Goal: Transaction & Acquisition: Purchase product/service

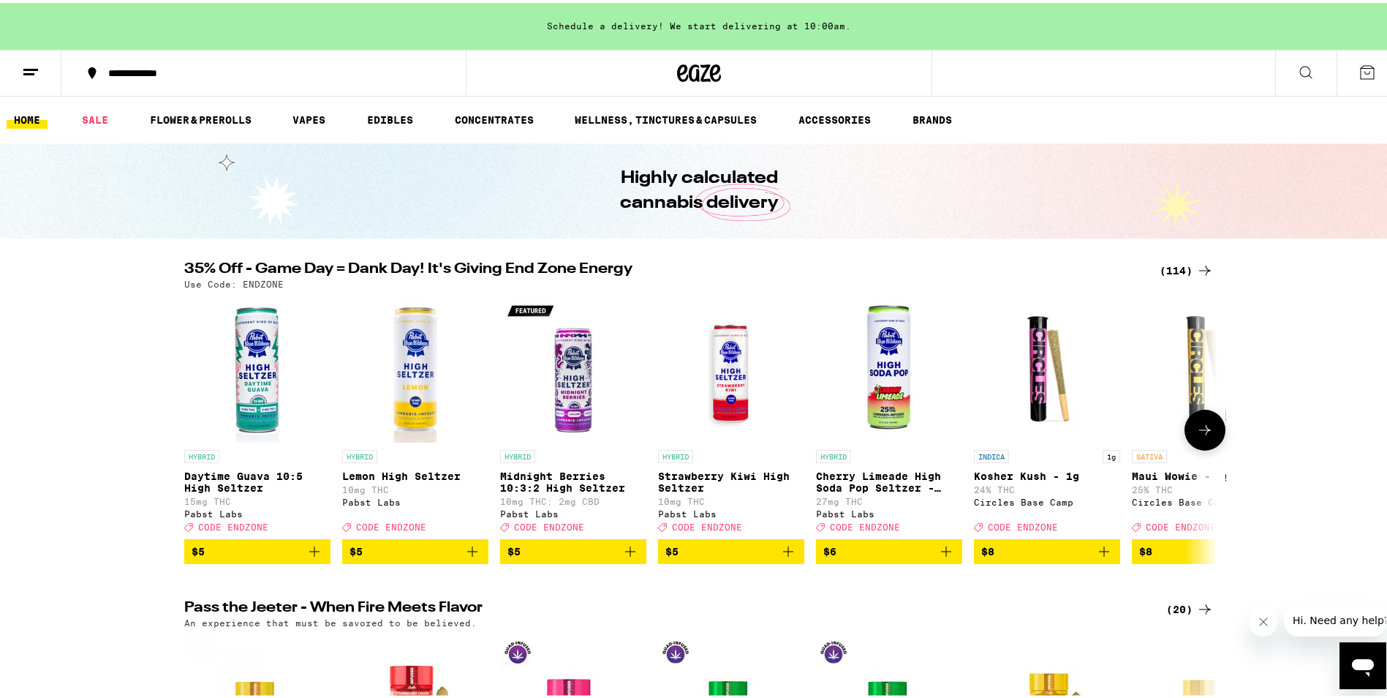
click at [1197, 429] on icon at bounding box center [1206, 427] width 18 height 18
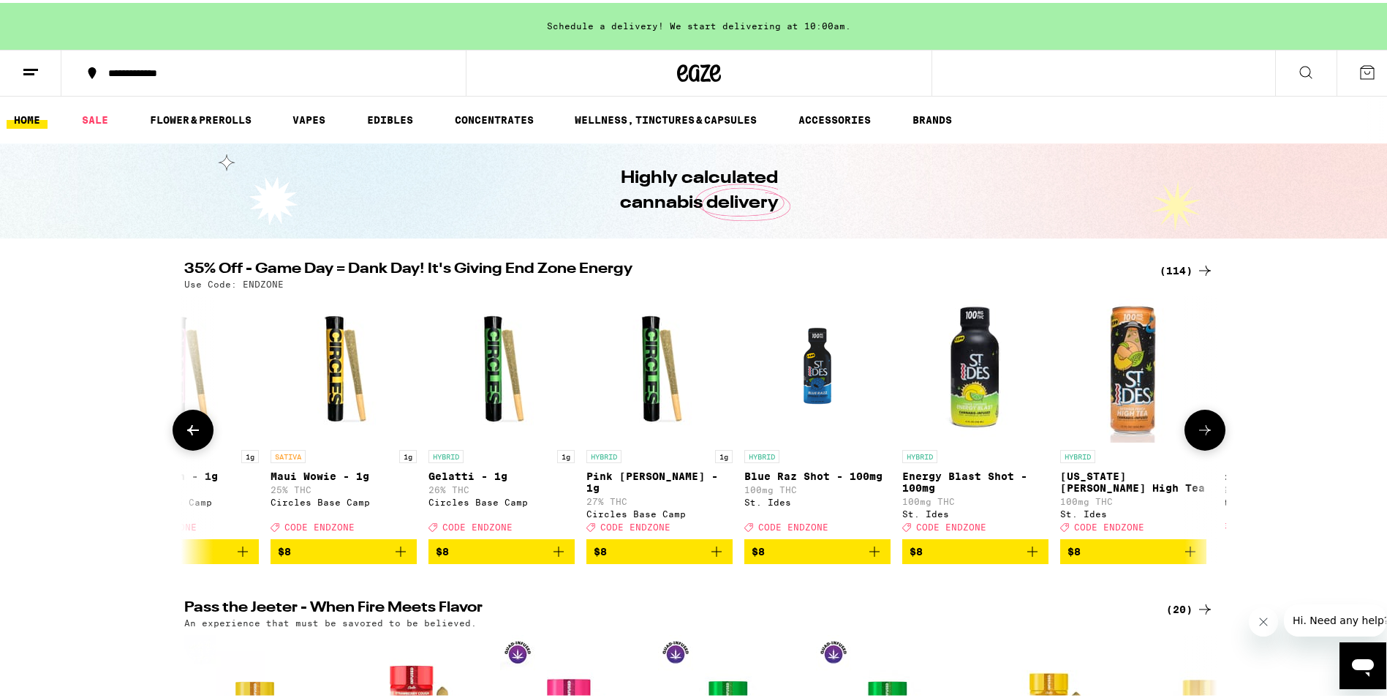
scroll to position [0, 870]
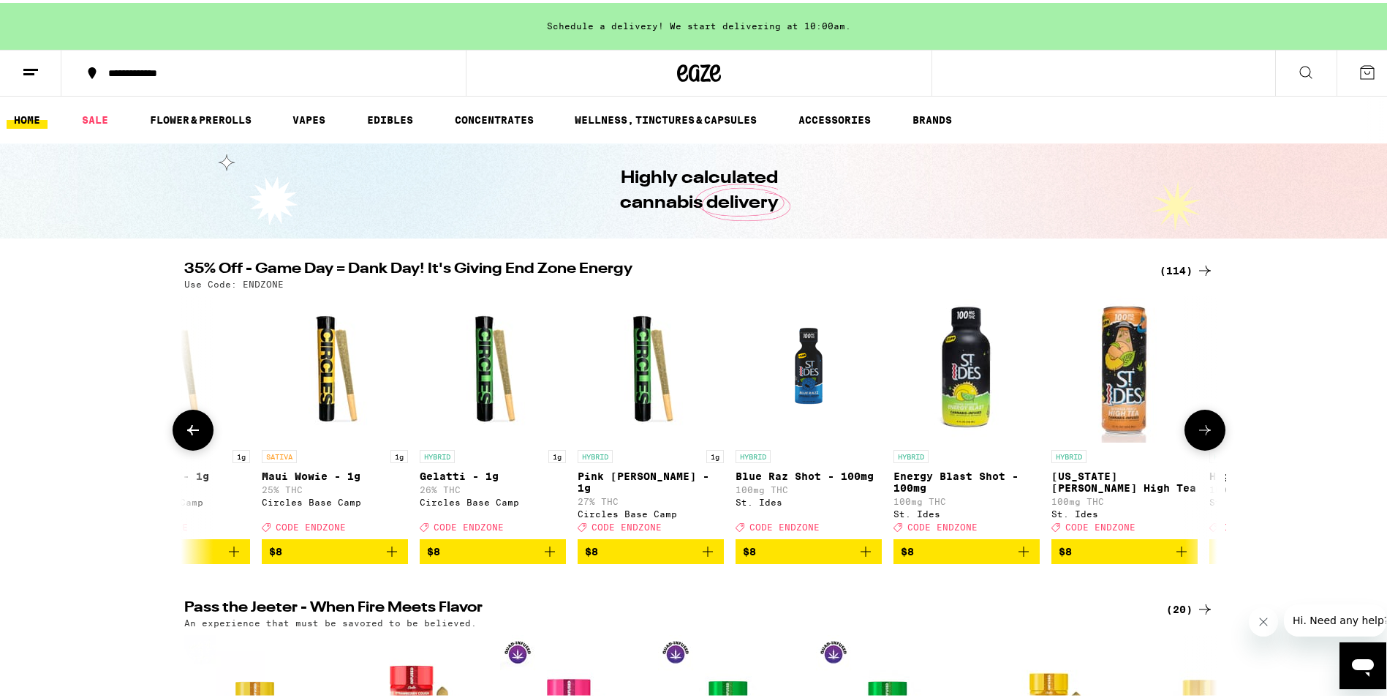
click at [1197, 429] on icon at bounding box center [1206, 427] width 18 height 18
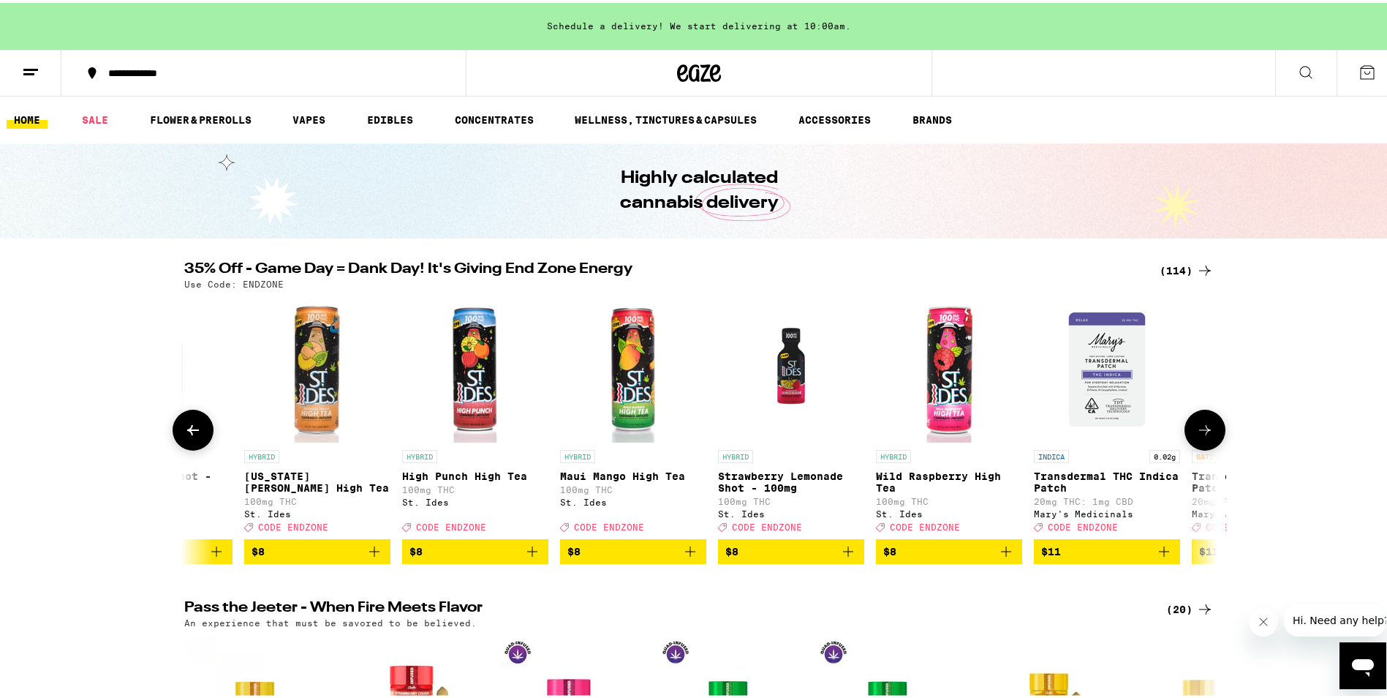
scroll to position [0, 1741]
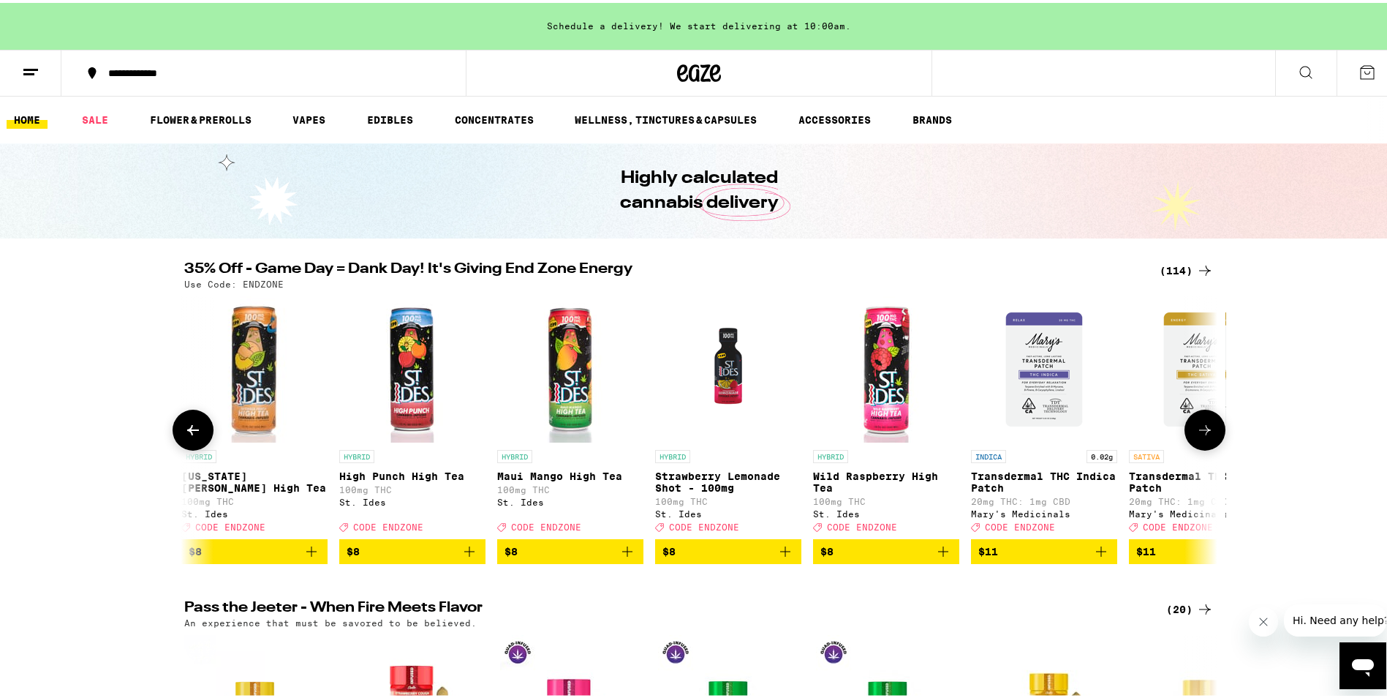
click at [1197, 429] on icon at bounding box center [1206, 427] width 18 height 18
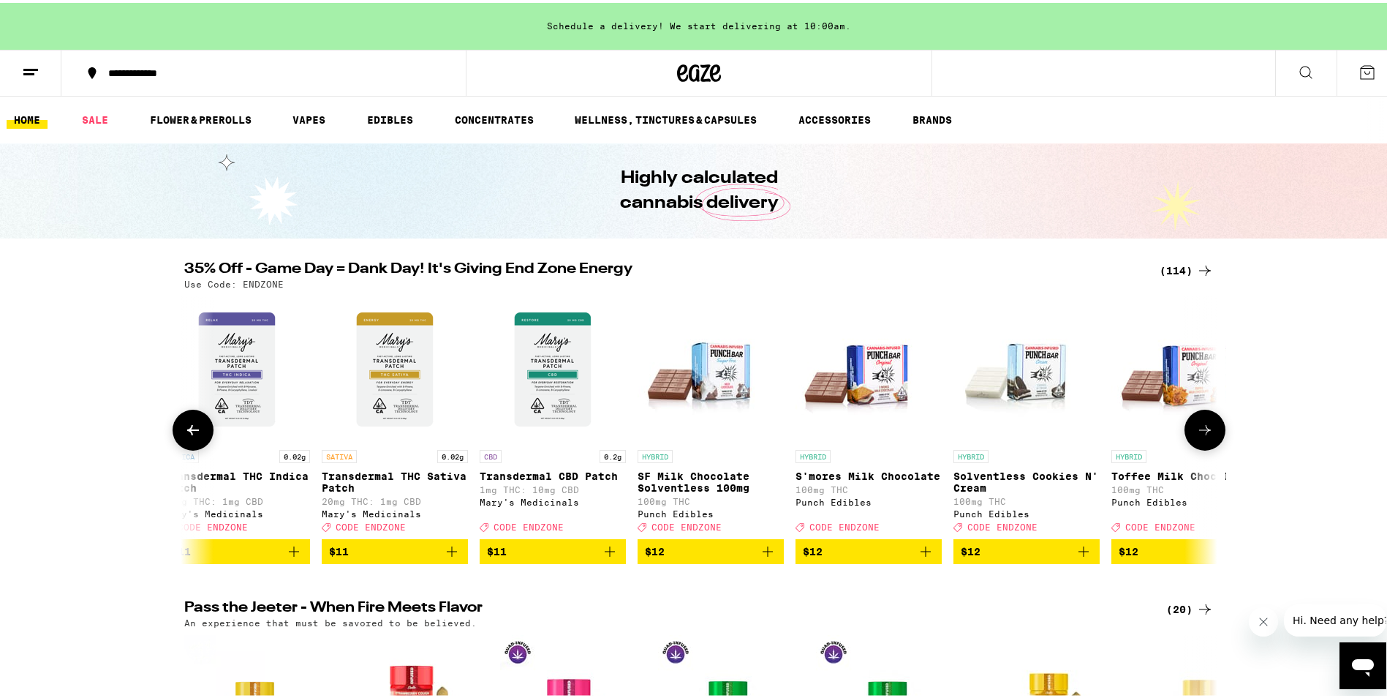
scroll to position [0, 2611]
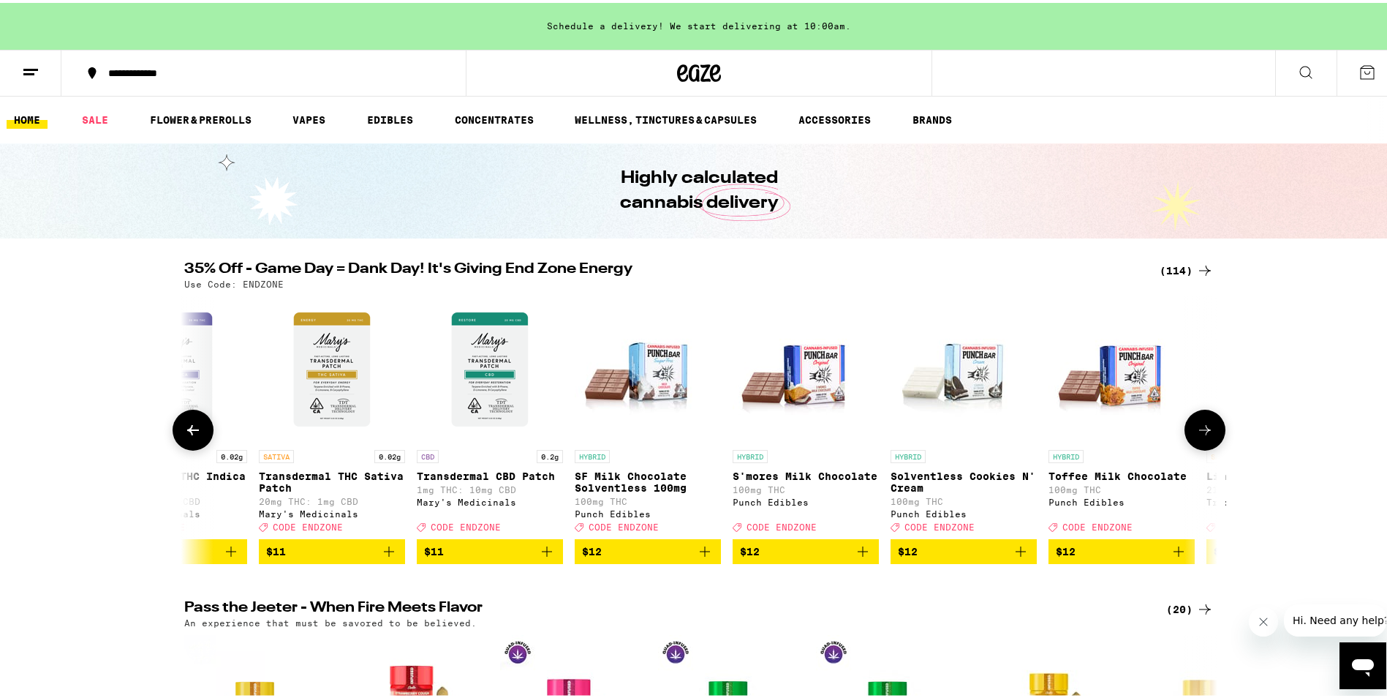
click at [1197, 429] on icon at bounding box center [1206, 427] width 18 height 18
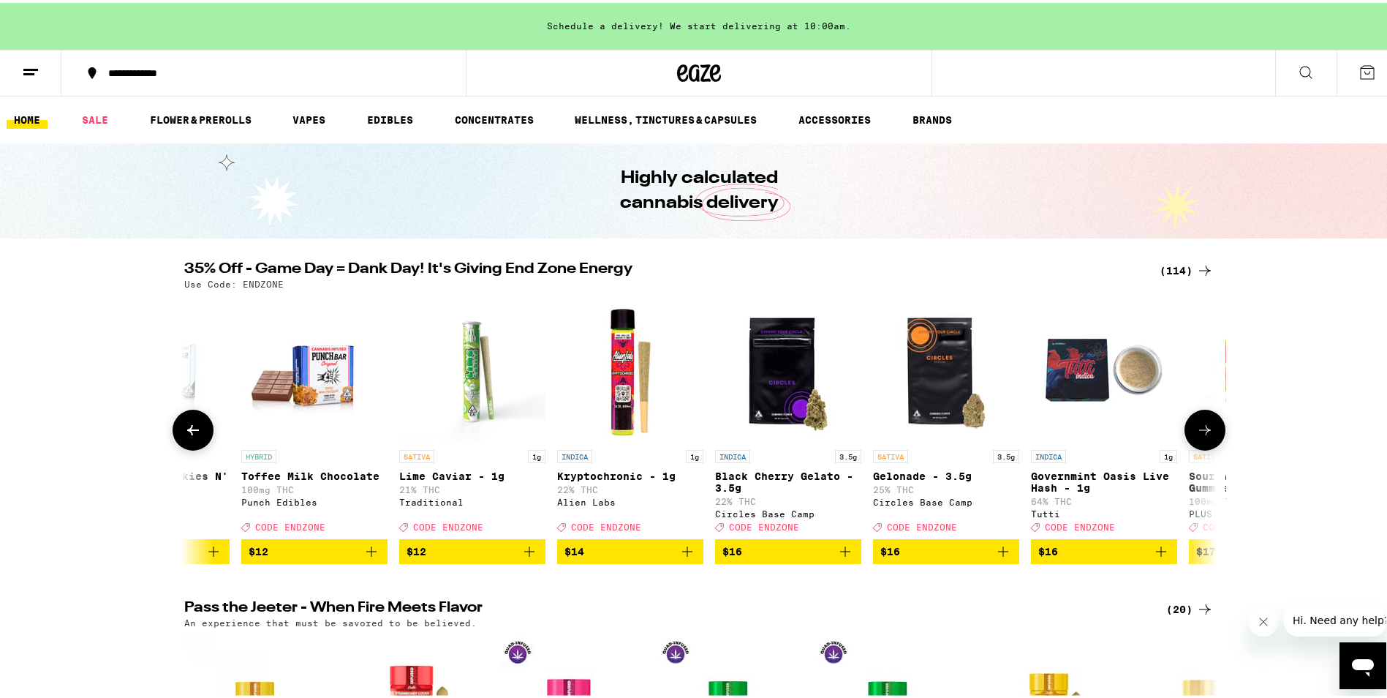
scroll to position [0, 3481]
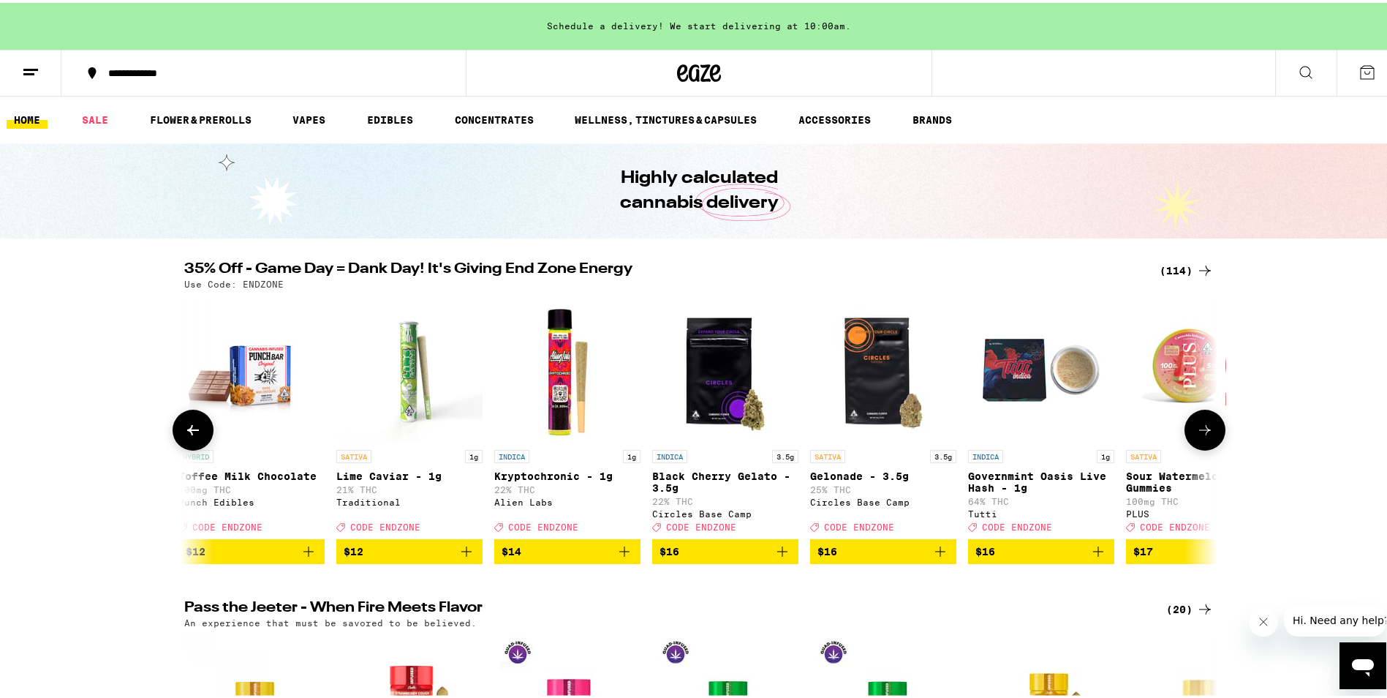
click at [1197, 429] on icon at bounding box center [1206, 427] width 18 height 18
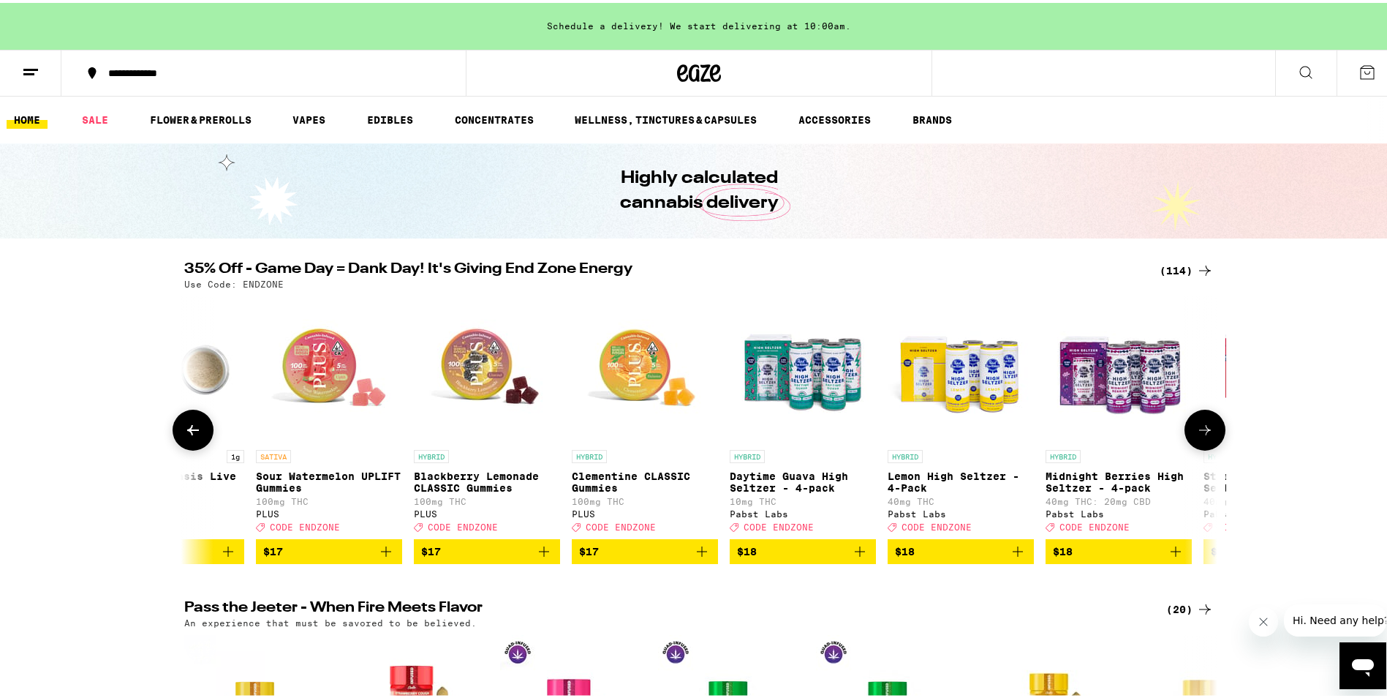
click at [1197, 429] on icon at bounding box center [1206, 427] width 18 height 18
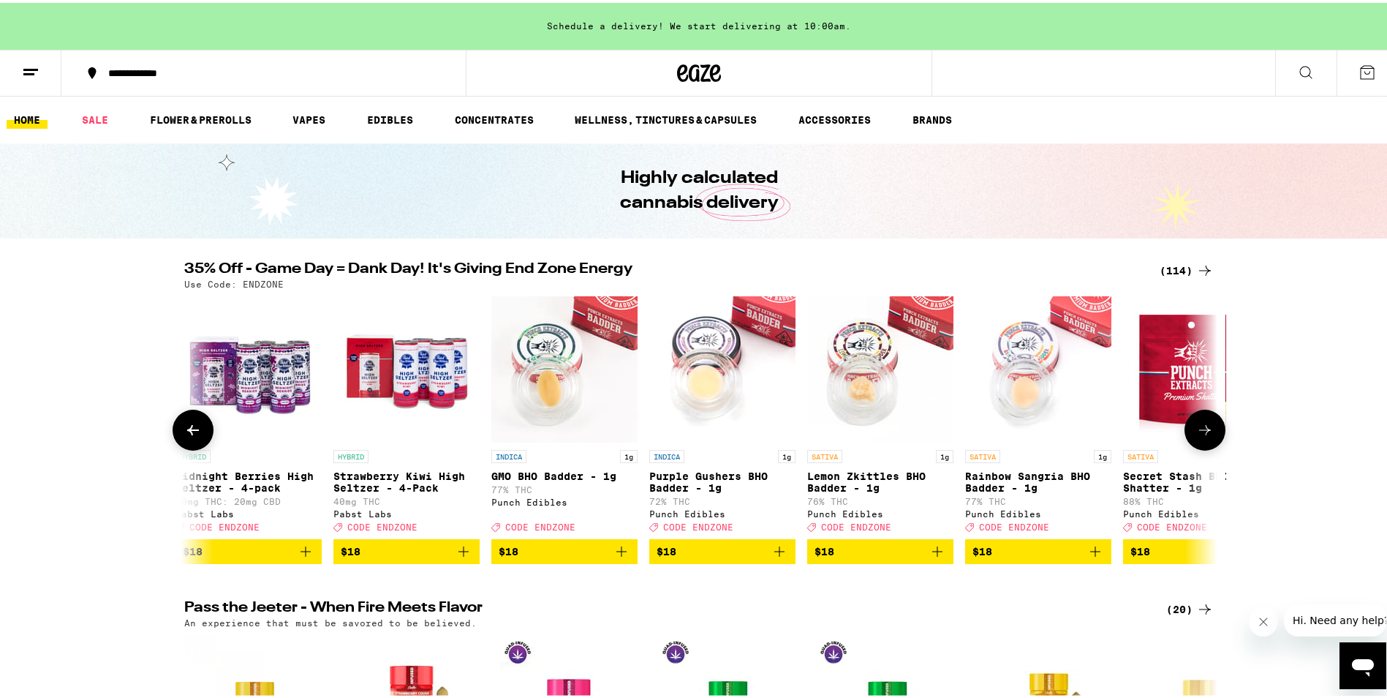
click at [1197, 429] on icon at bounding box center [1206, 427] width 18 height 18
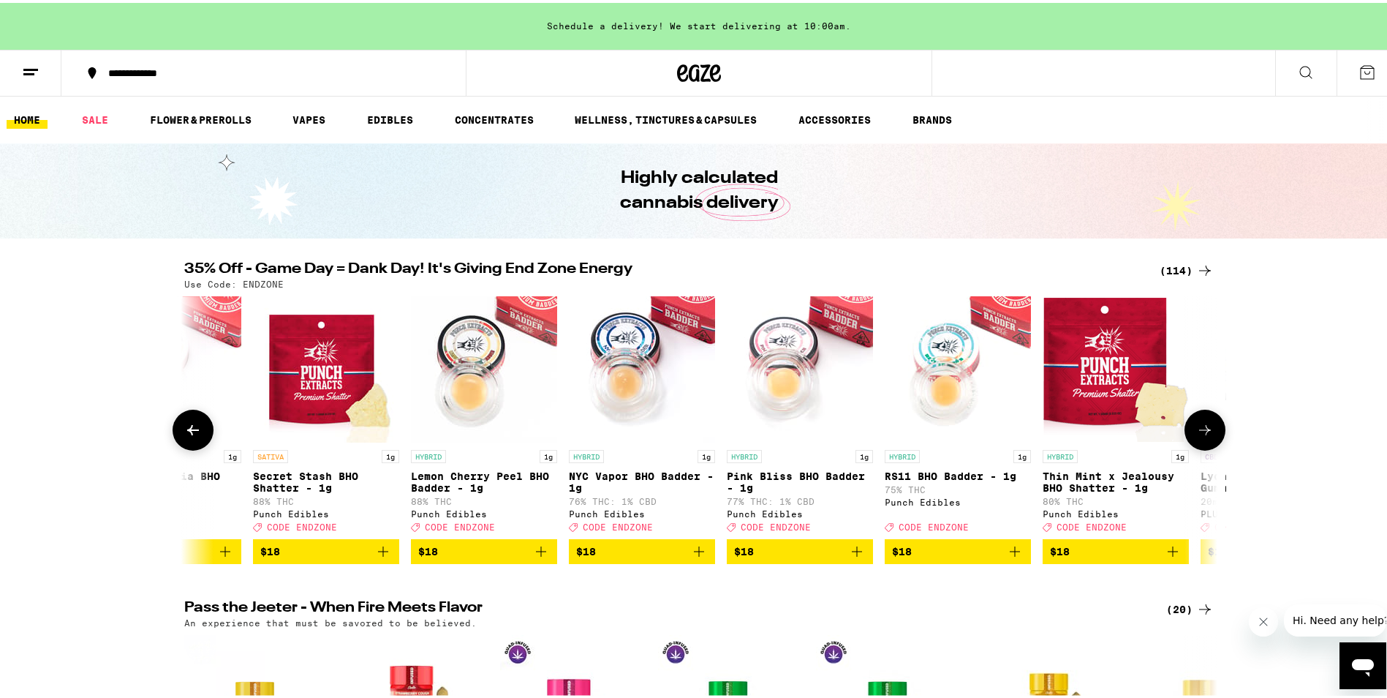
click at [1197, 429] on icon at bounding box center [1206, 427] width 18 height 18
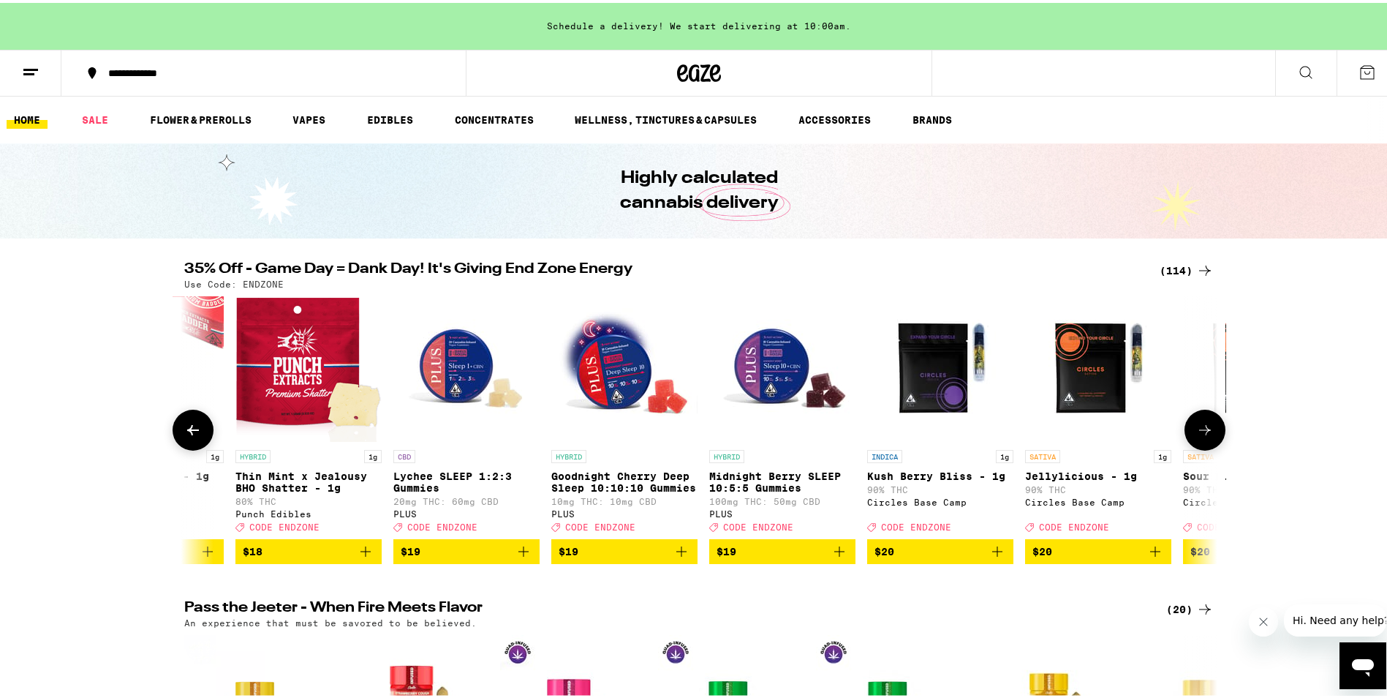
scroll to position [0, 6963]
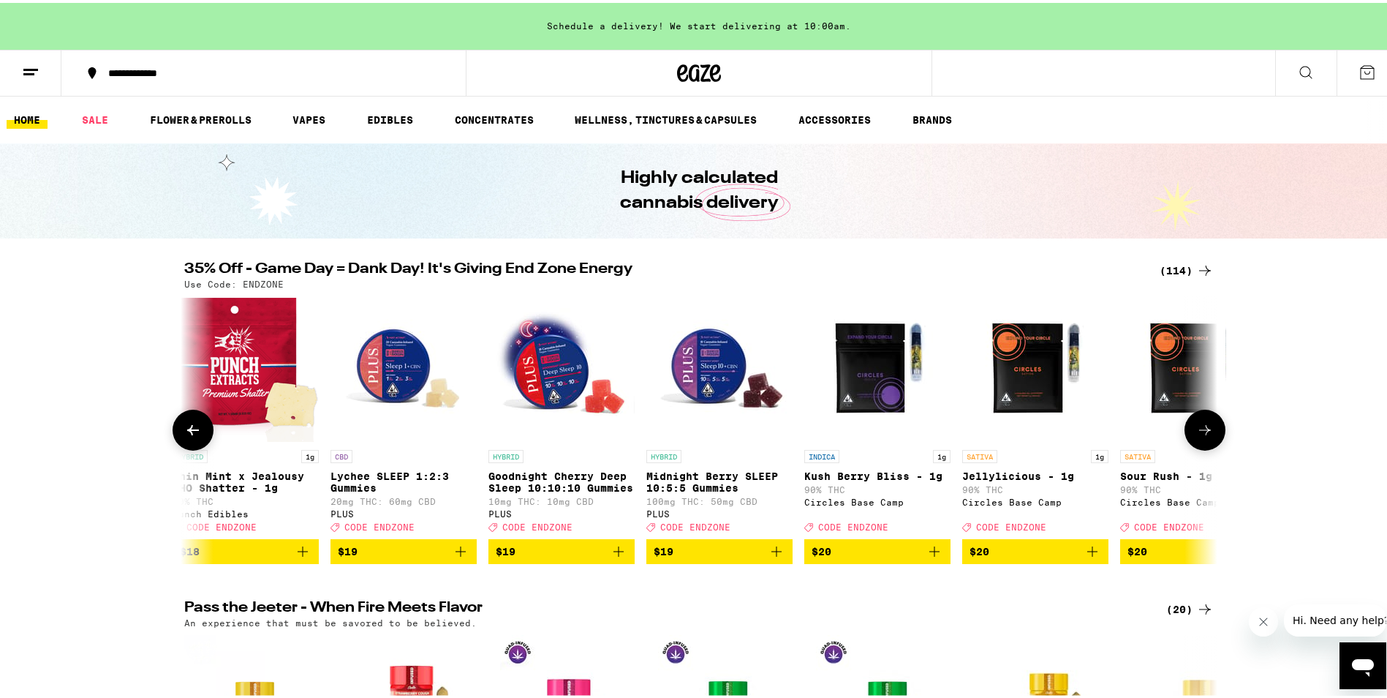
click at [1197, 429] on icon at bounding box center [1206, 427] width 18 height 18
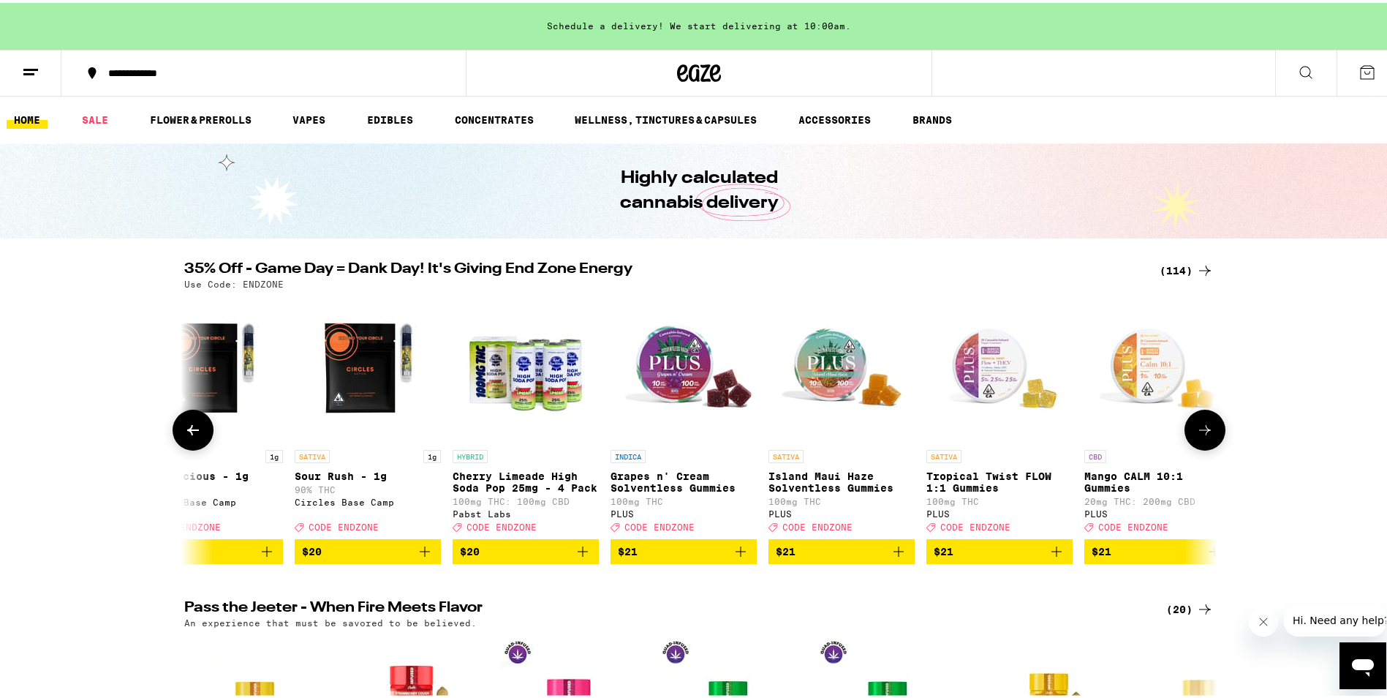
scroll to position [0, 7833]
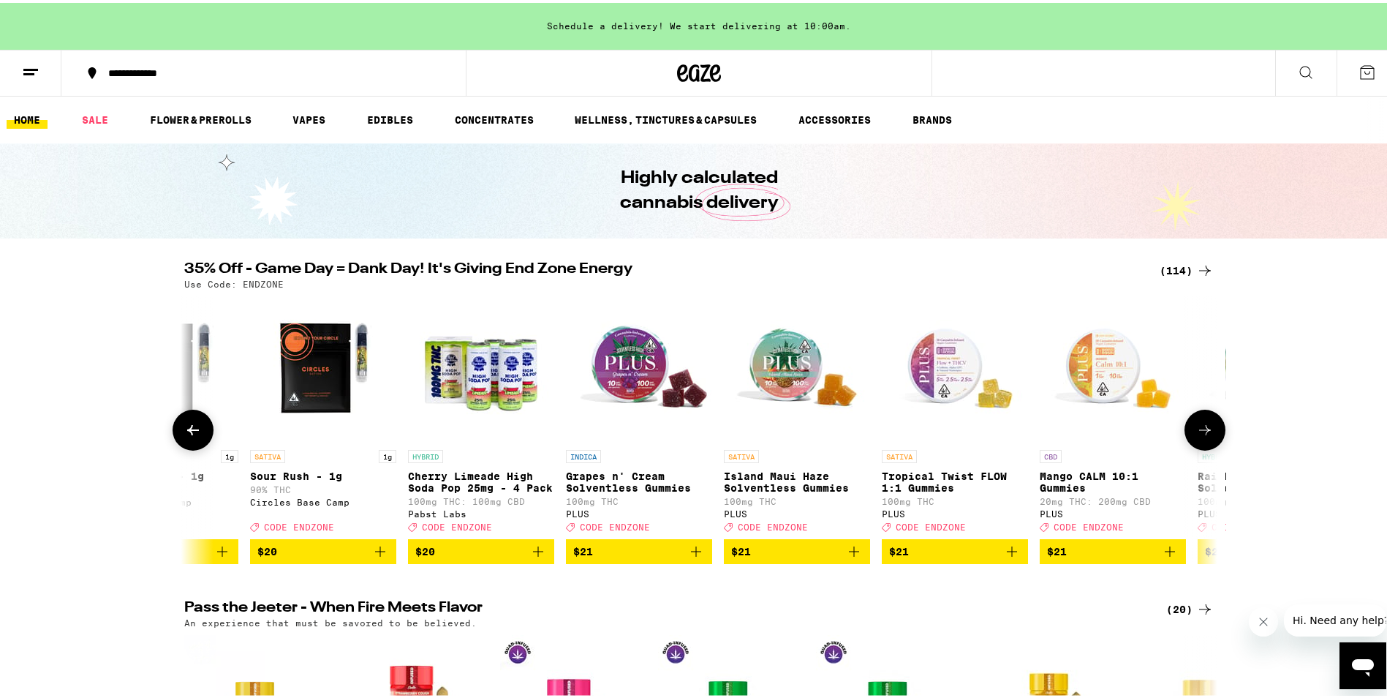
click at [1197, 429] on icon at bounding box center [1206, 427] width 18 height 18
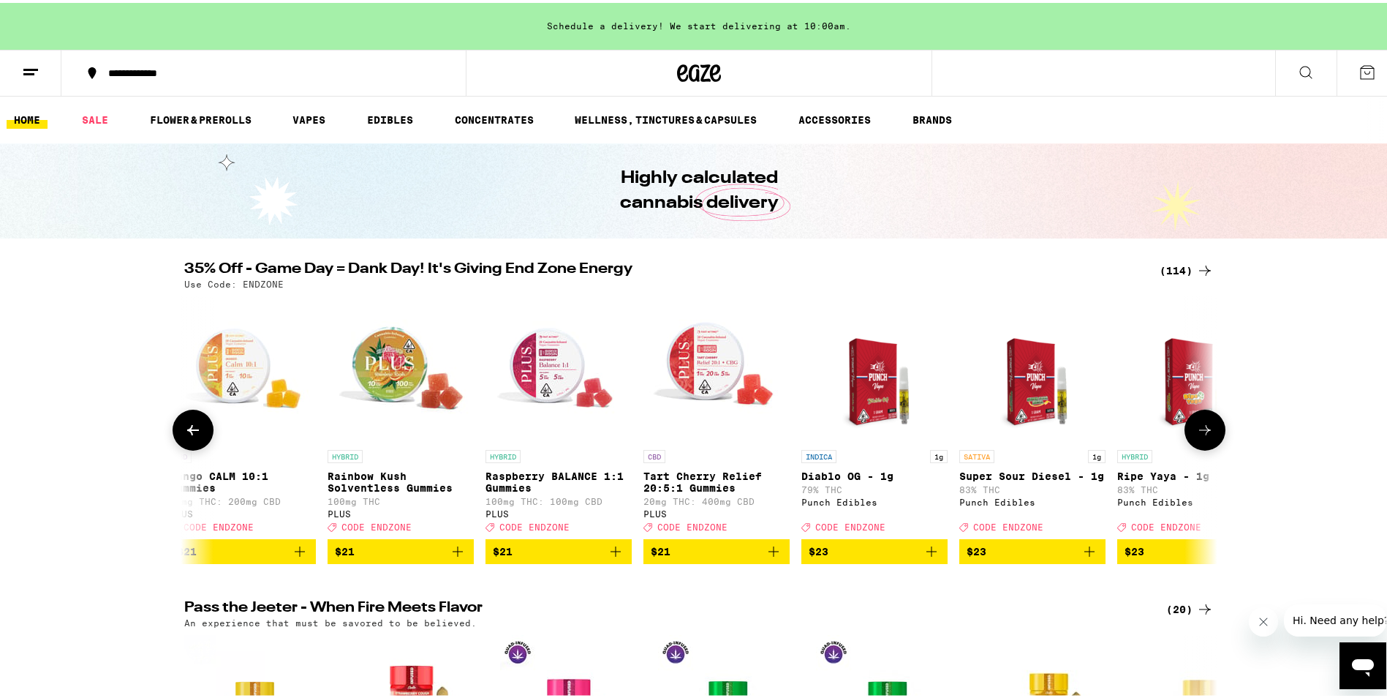
click at [1197, 429] on icon at bounding box center [1206, 427] width 18 height 18
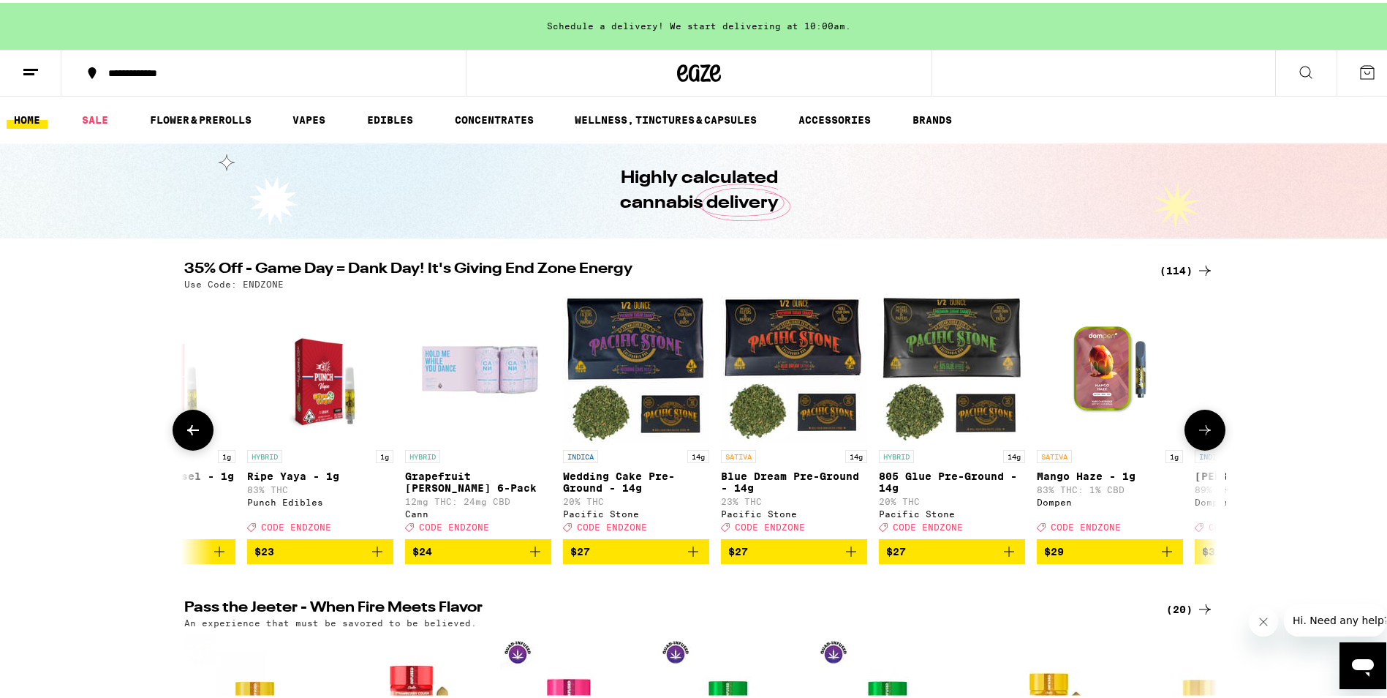
click at [1197, 429] on icon at bounding box center [1206, 427] width 18 height 18
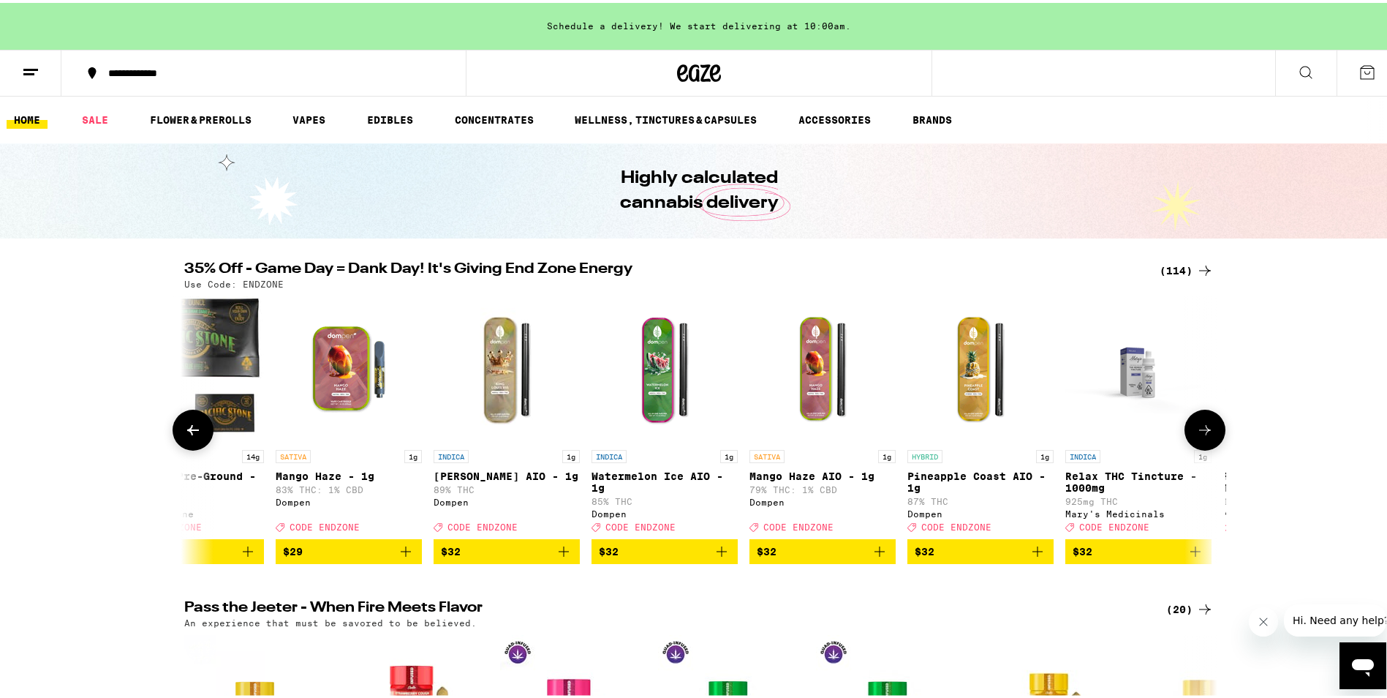
scroll to position [0, 10444]
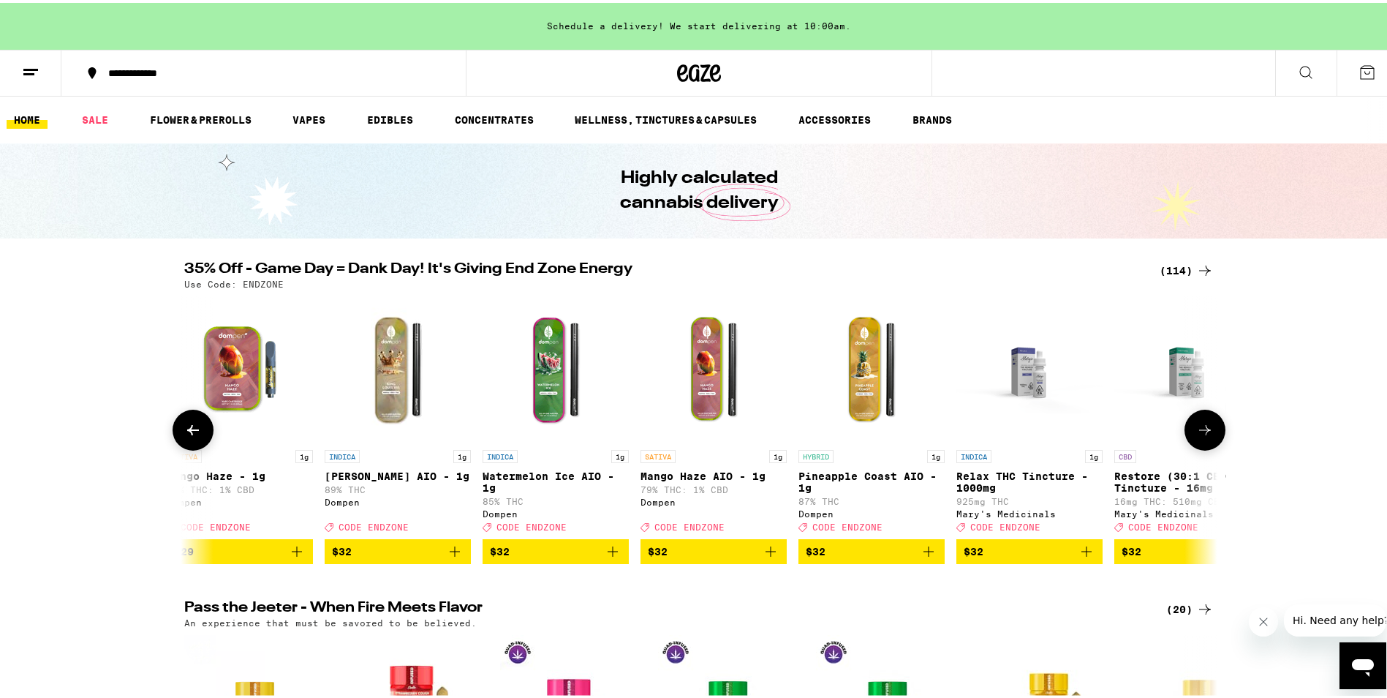
click at [1197, 429] on icon at bounding box center [1206, 427] width 18 height 18
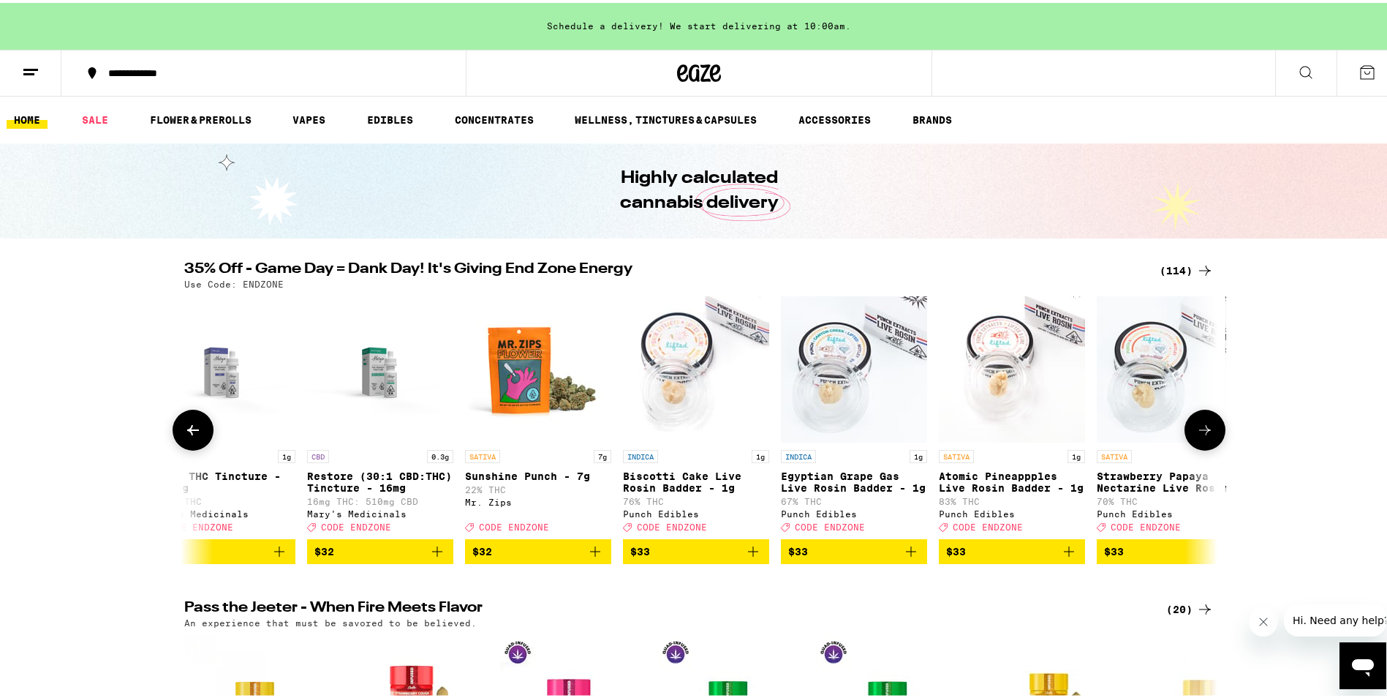
scroll to position [0, 11315]
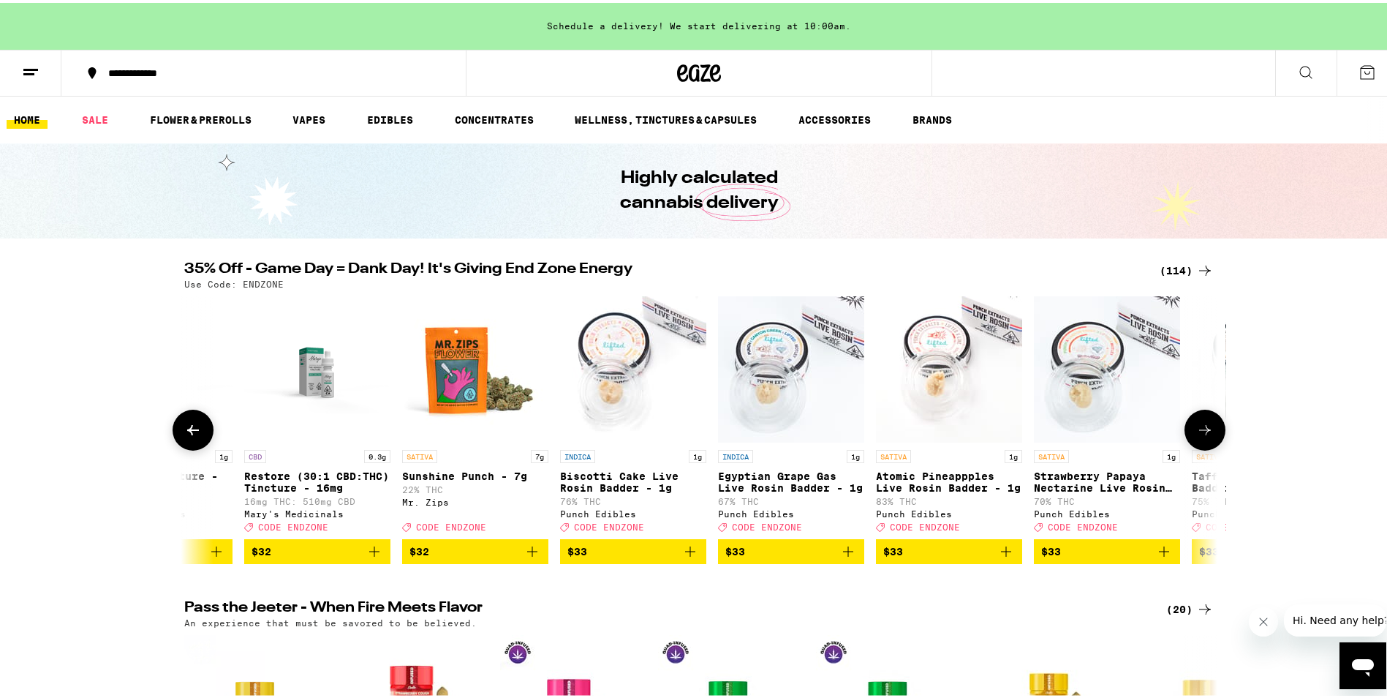
click at [1197, 429] on icon at bounding box center [1206, 427] width 18 height 18
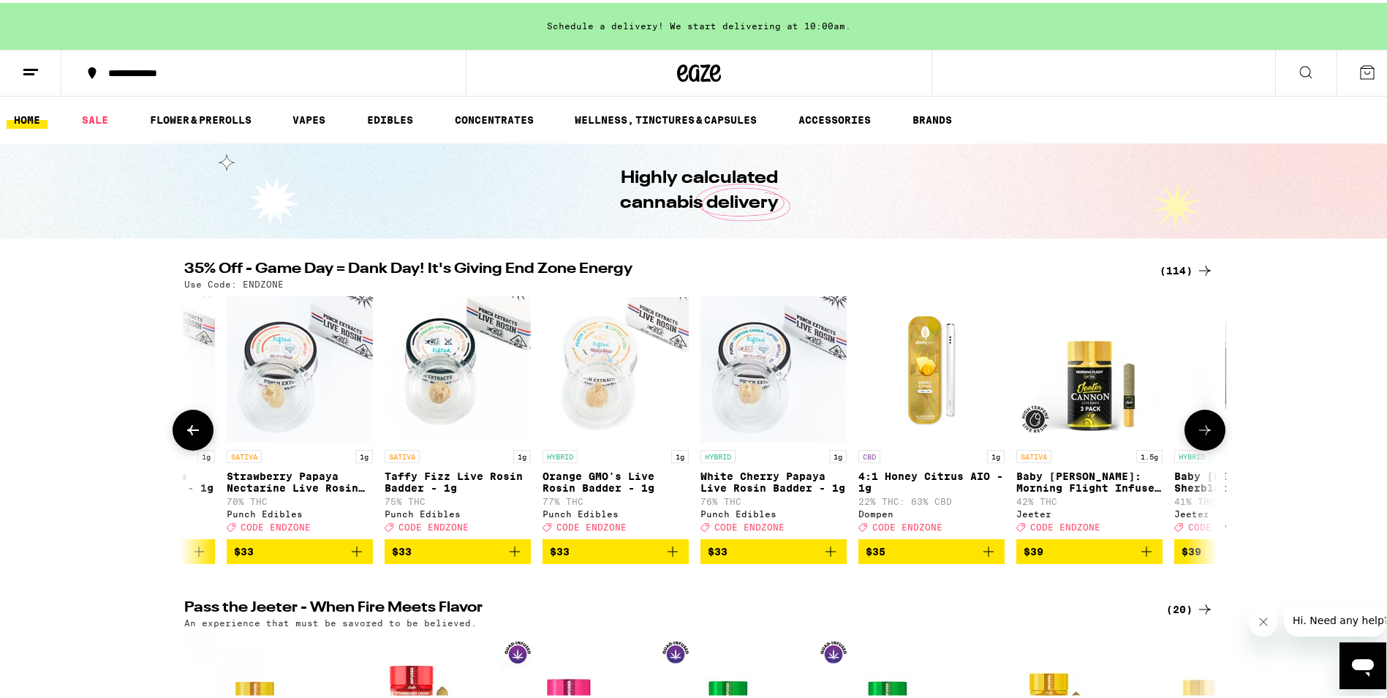
scroll to position [0, 12185]
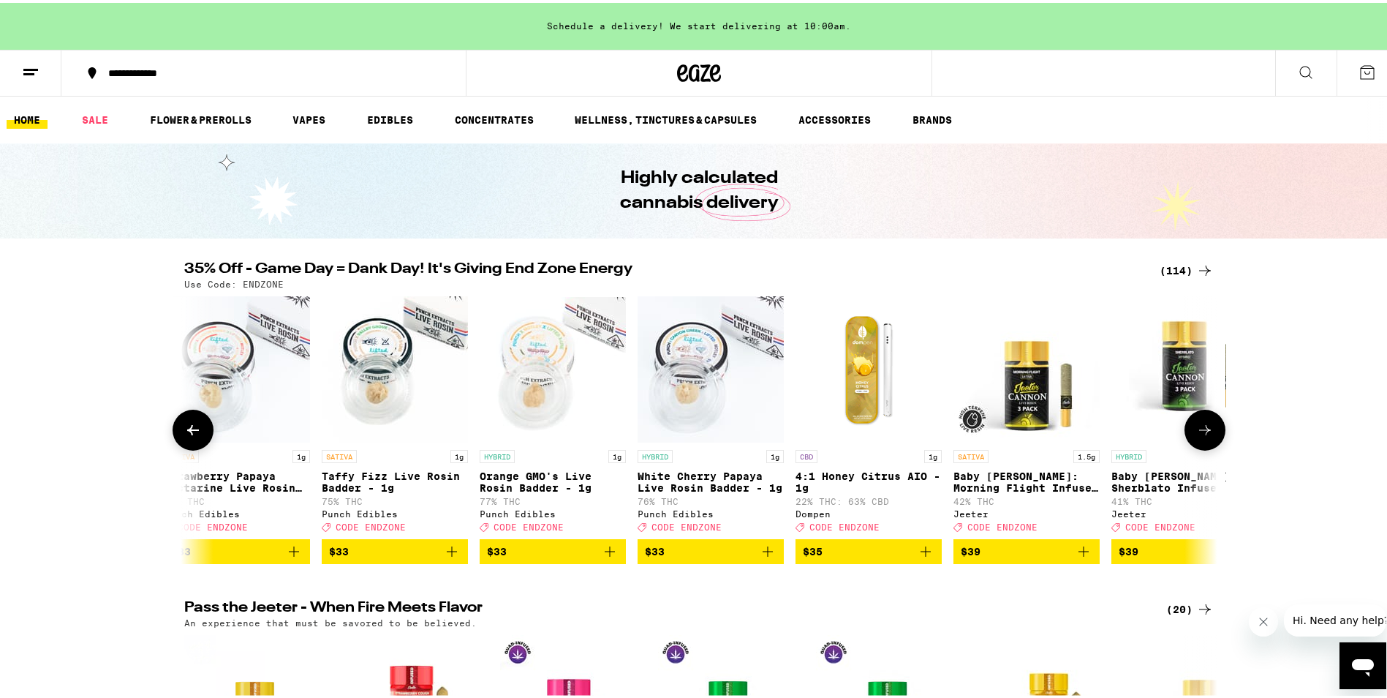
click at [1197, 429] on icon at bounding box center [1206, 427] width 18 height 18
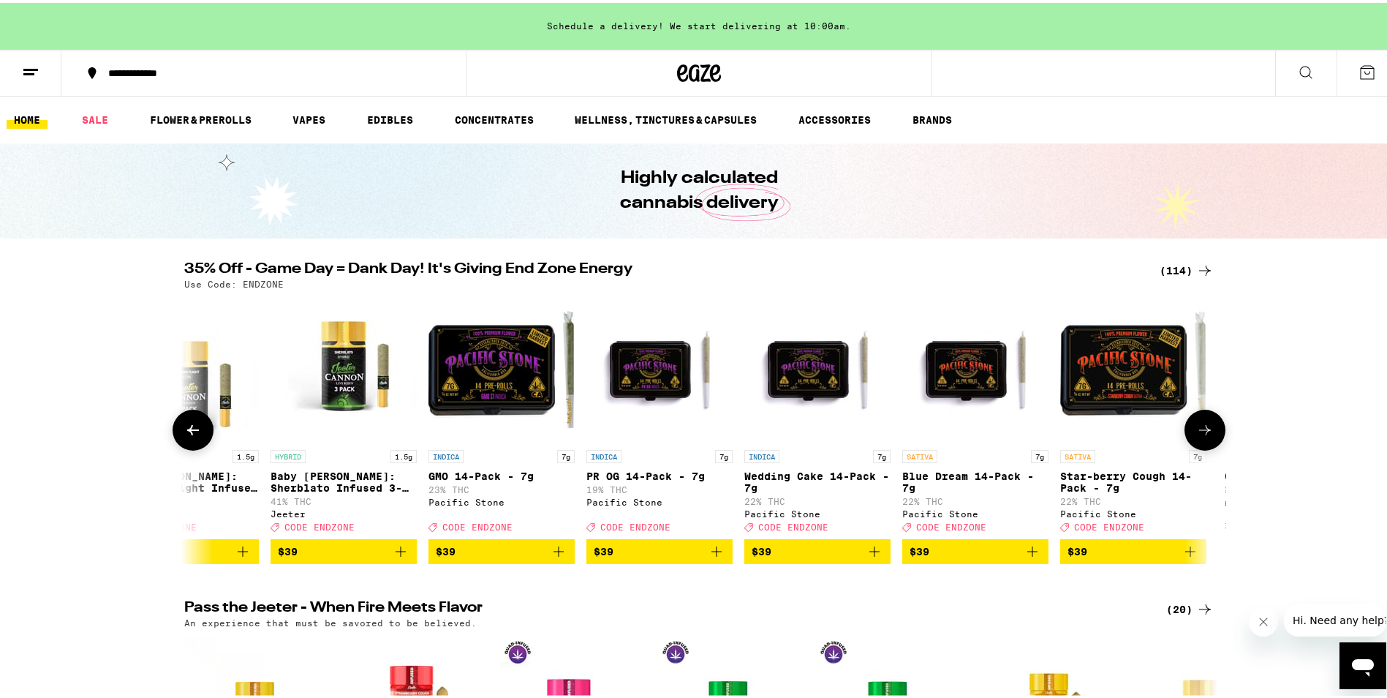
scroll to position [0, 13055]
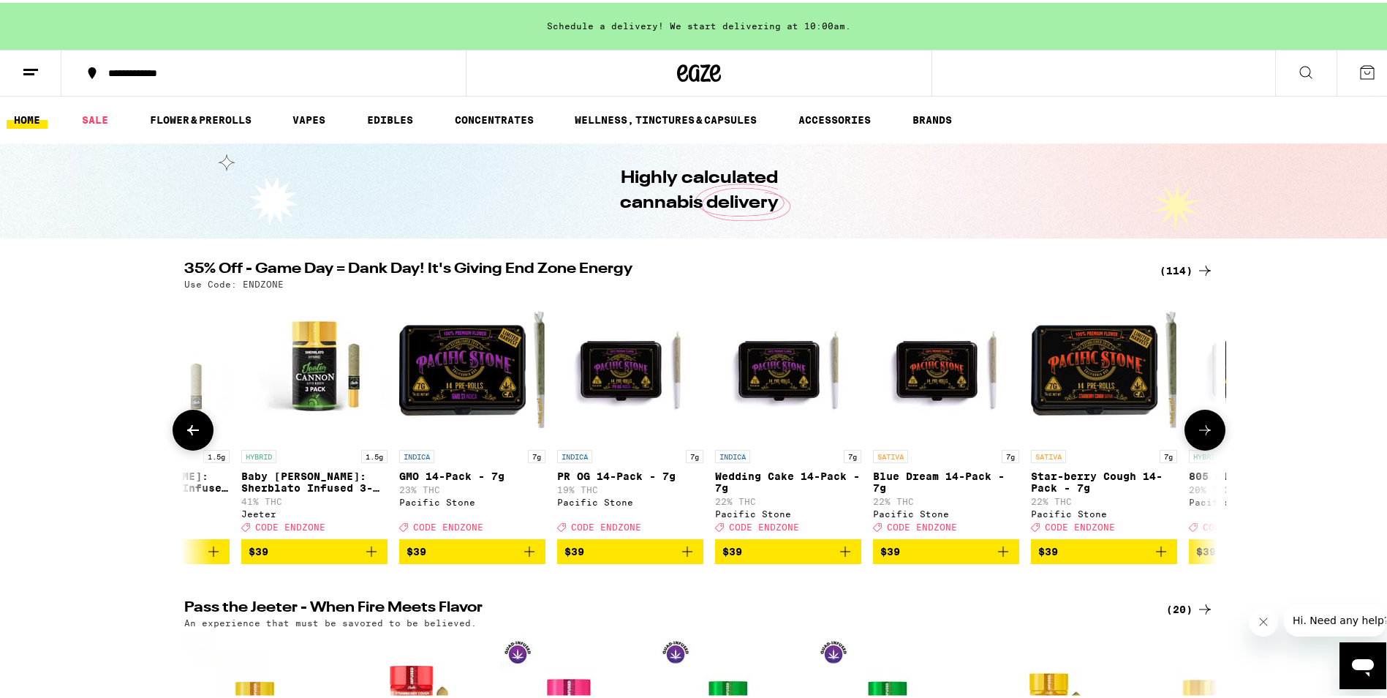
click at [191, 436] on icon at bounding box center [193, 427] width 18 height 18
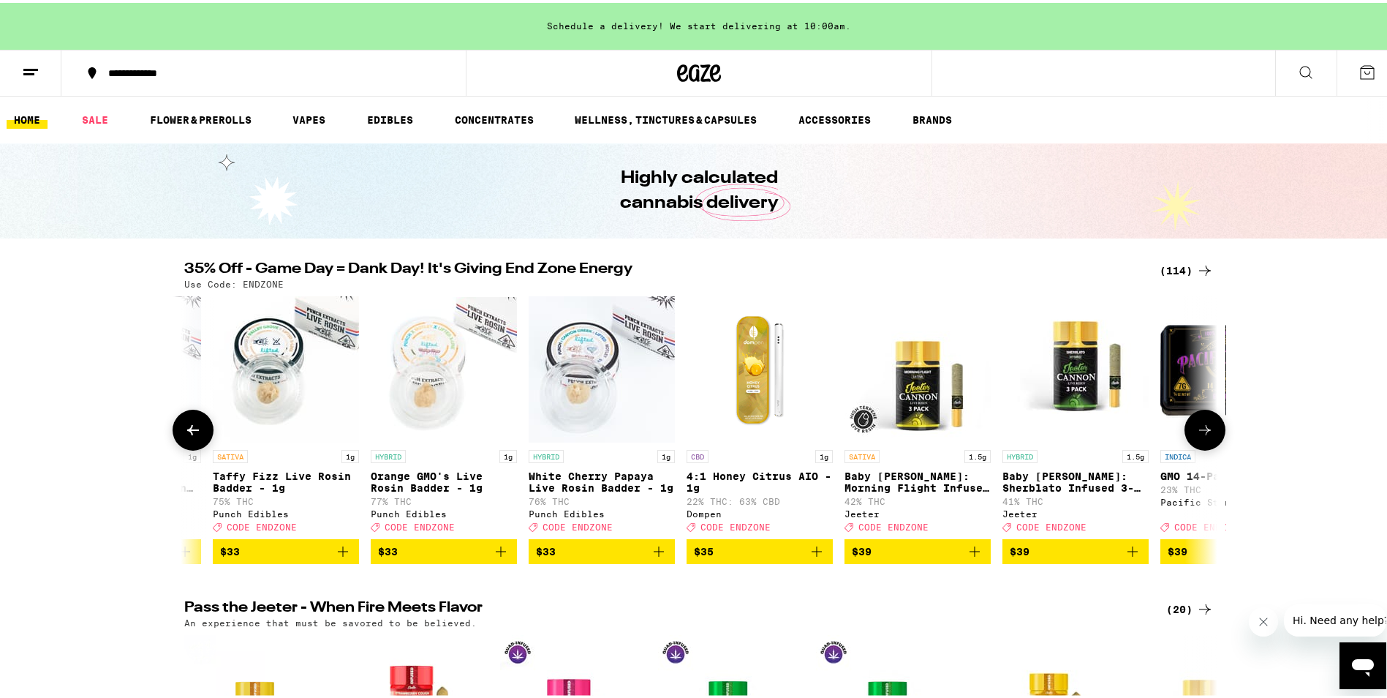
scroll to position [0, 12185]
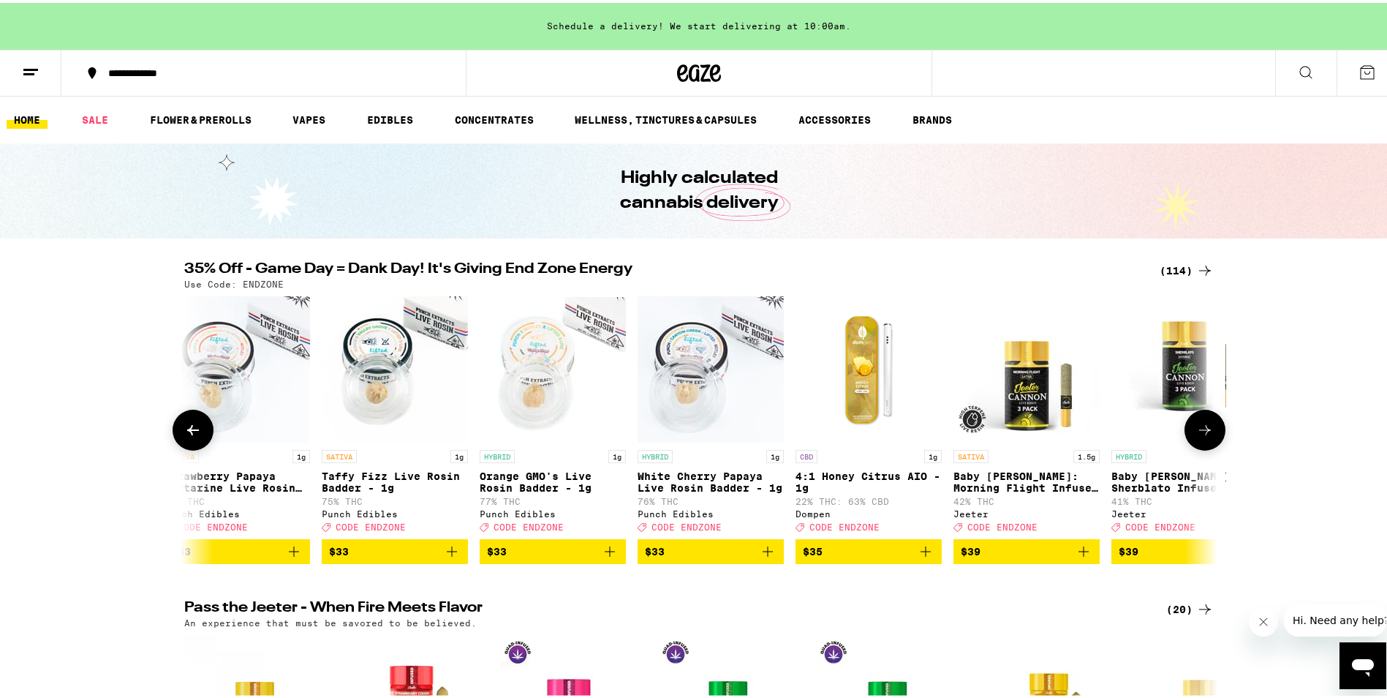
click at [1199, 432] on icon at bounding box center [1206, 427] width 18 height 18
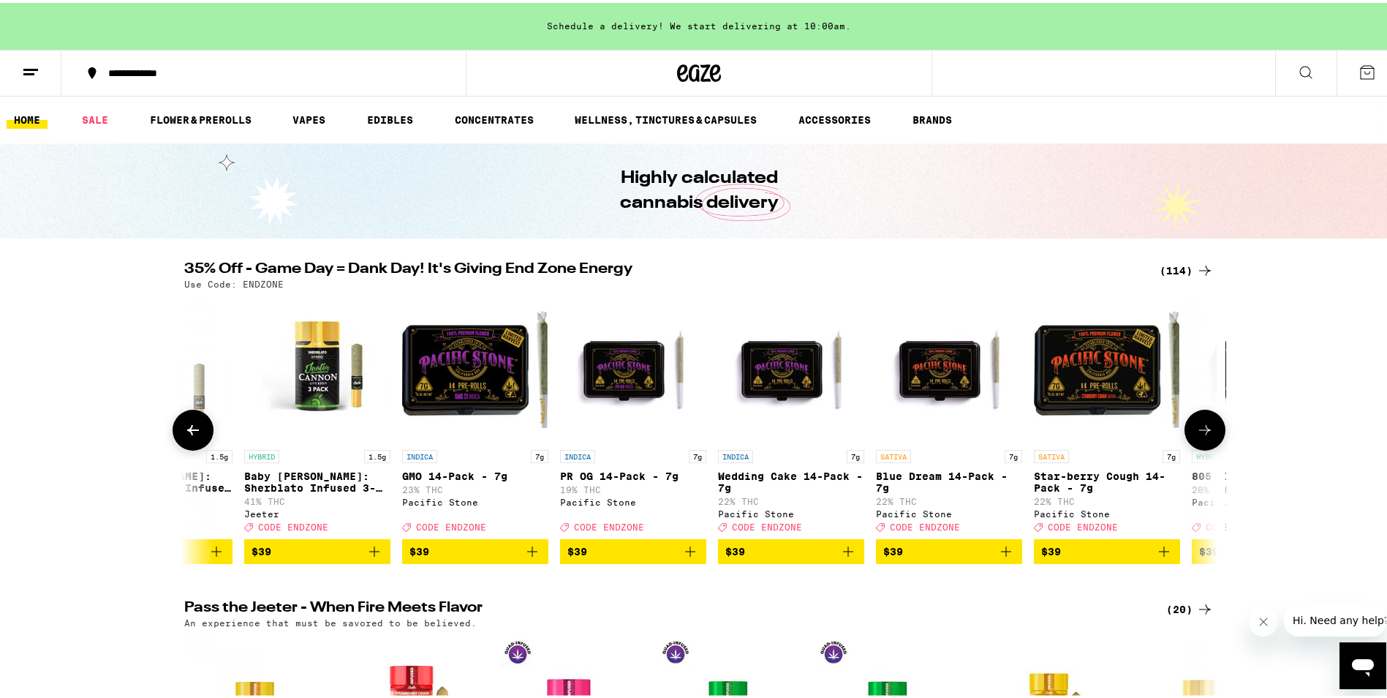
scroll to position [0, 13055]
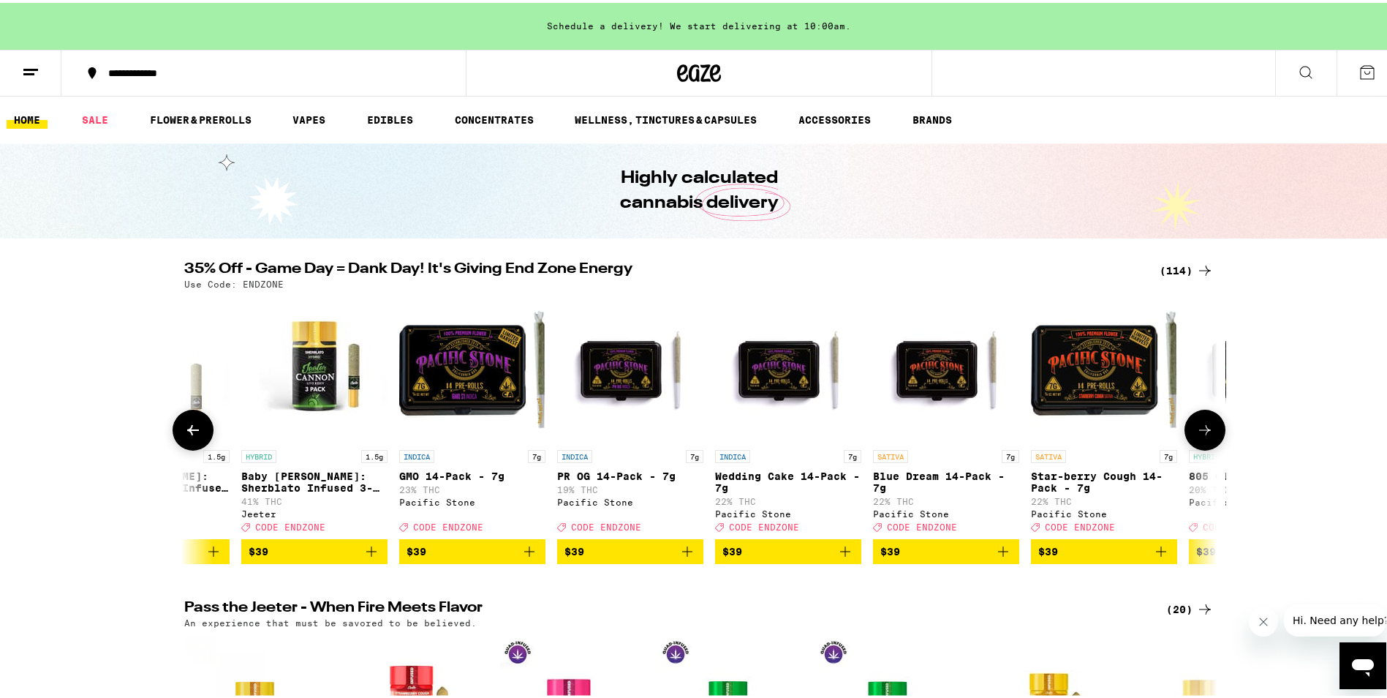
click at [1199, 432] on icon at bounding box center [1206, 427] width 18 height 18
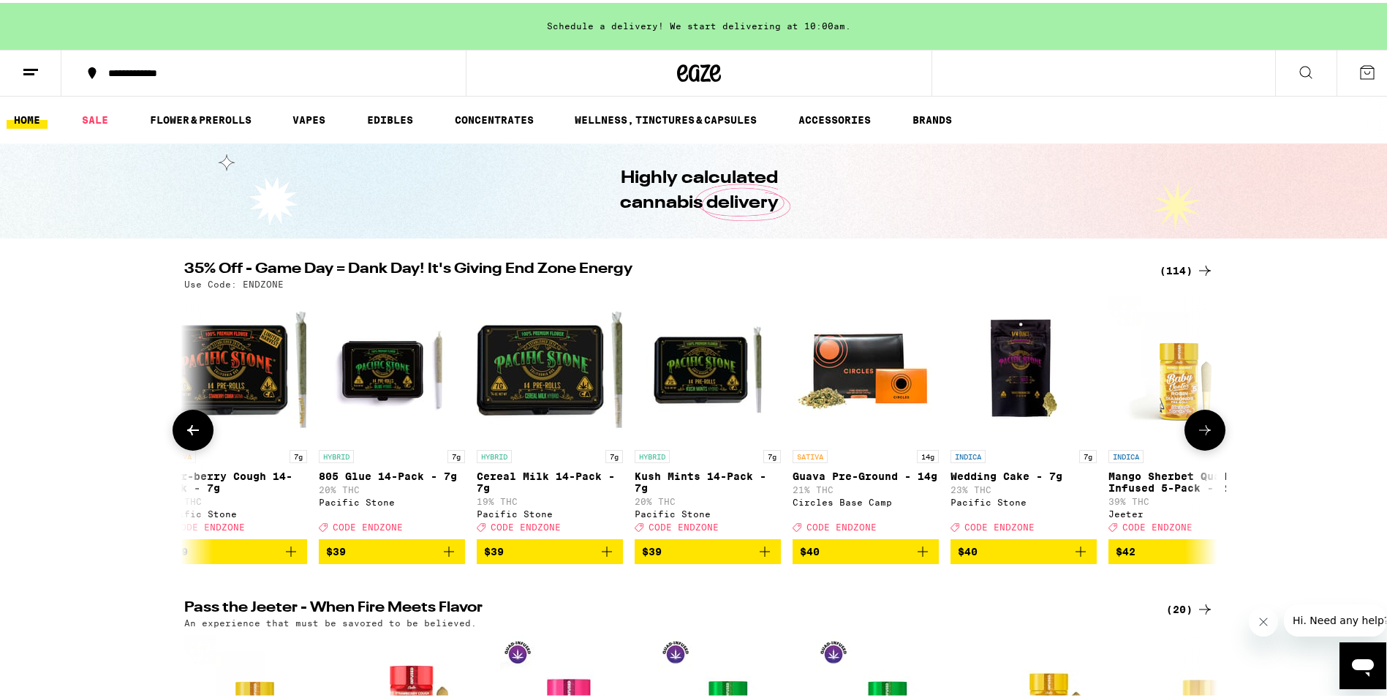
click at [1199, 432] on icon at bounding box center [1206, 427] width 18 height 18
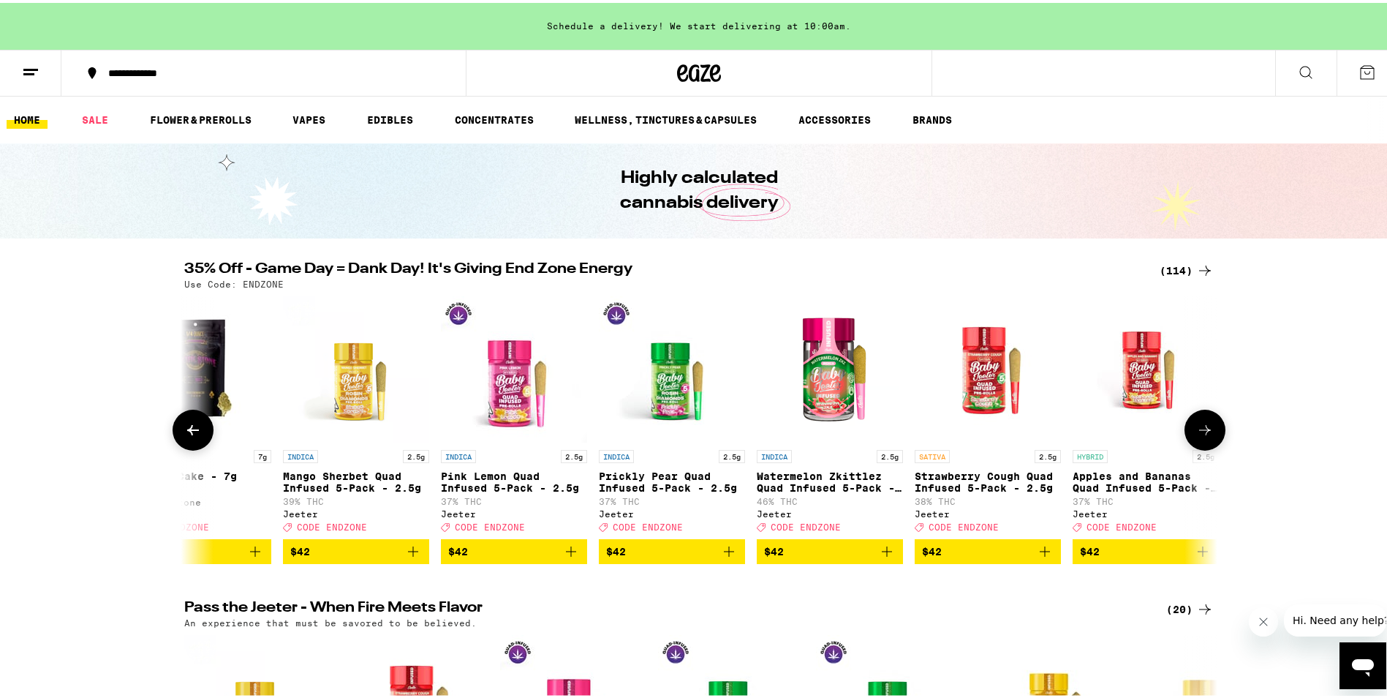
scroll to position [0, 14796]
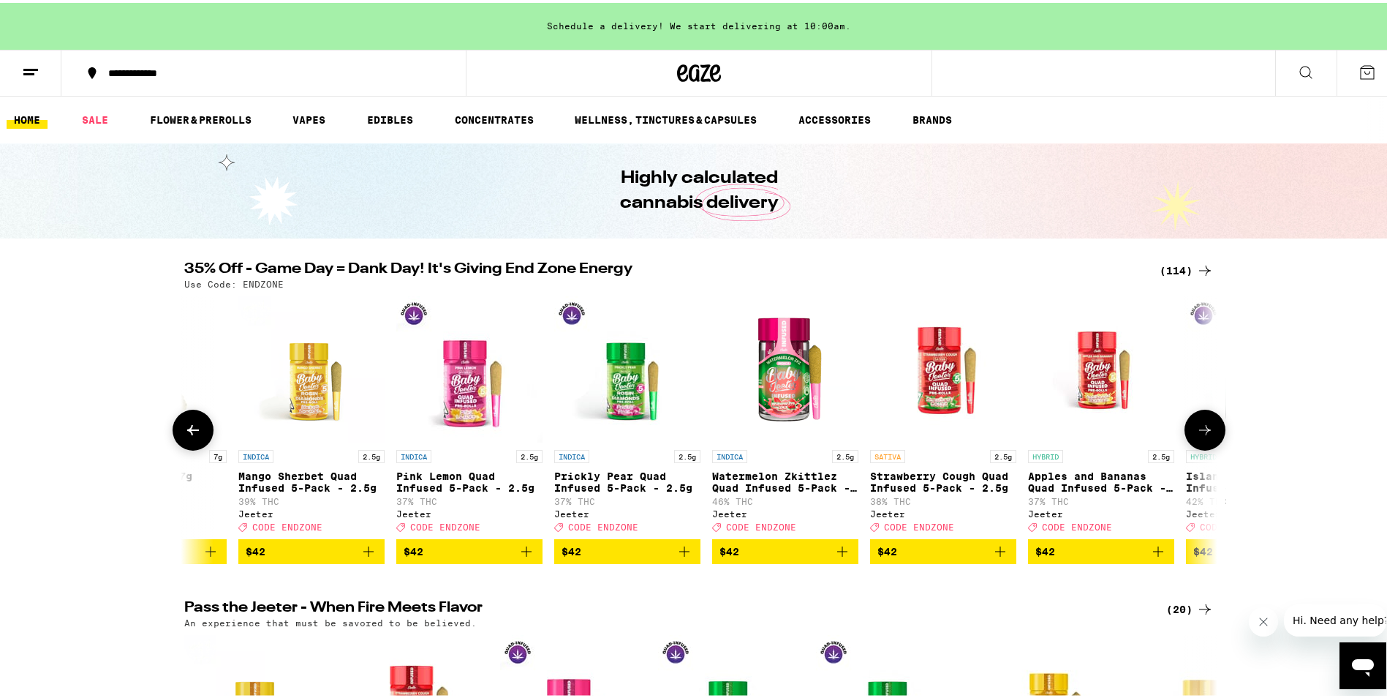
click at [1199, 432] on icon at bounding box center [1206, 427] width 18 height 18
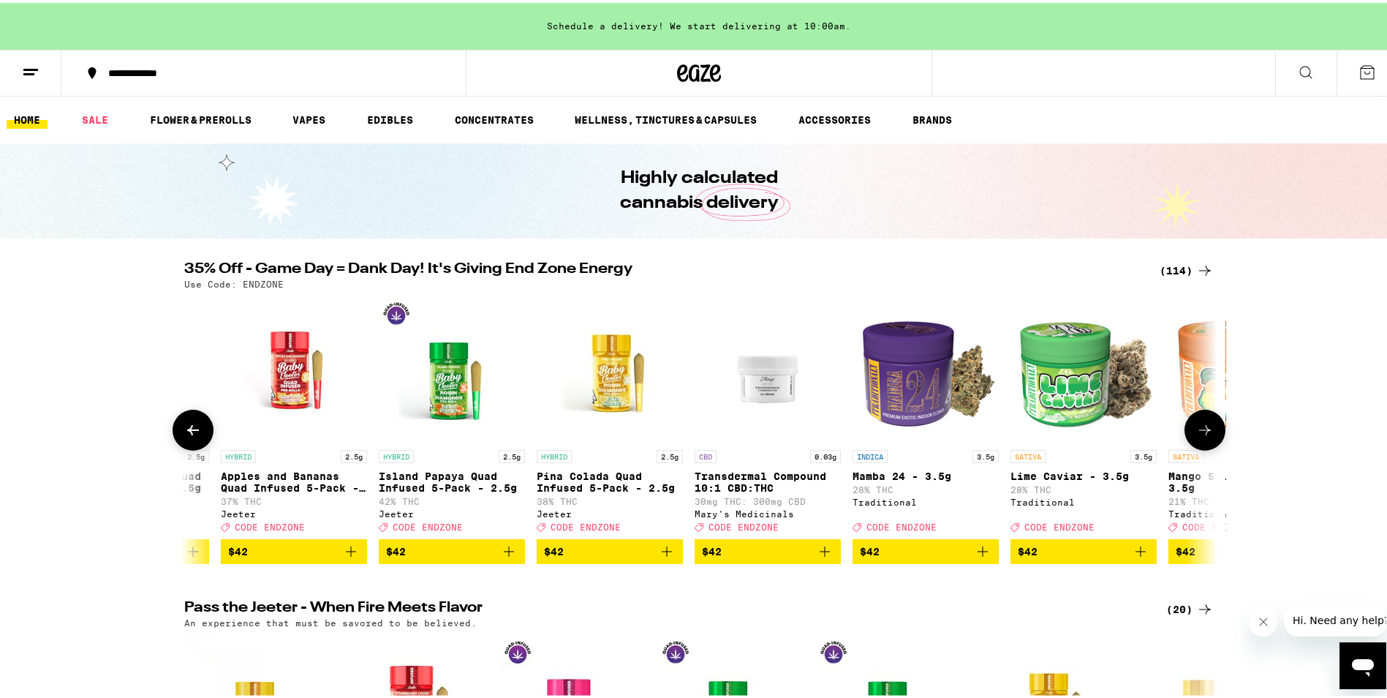
scroll to position [0, 15666]
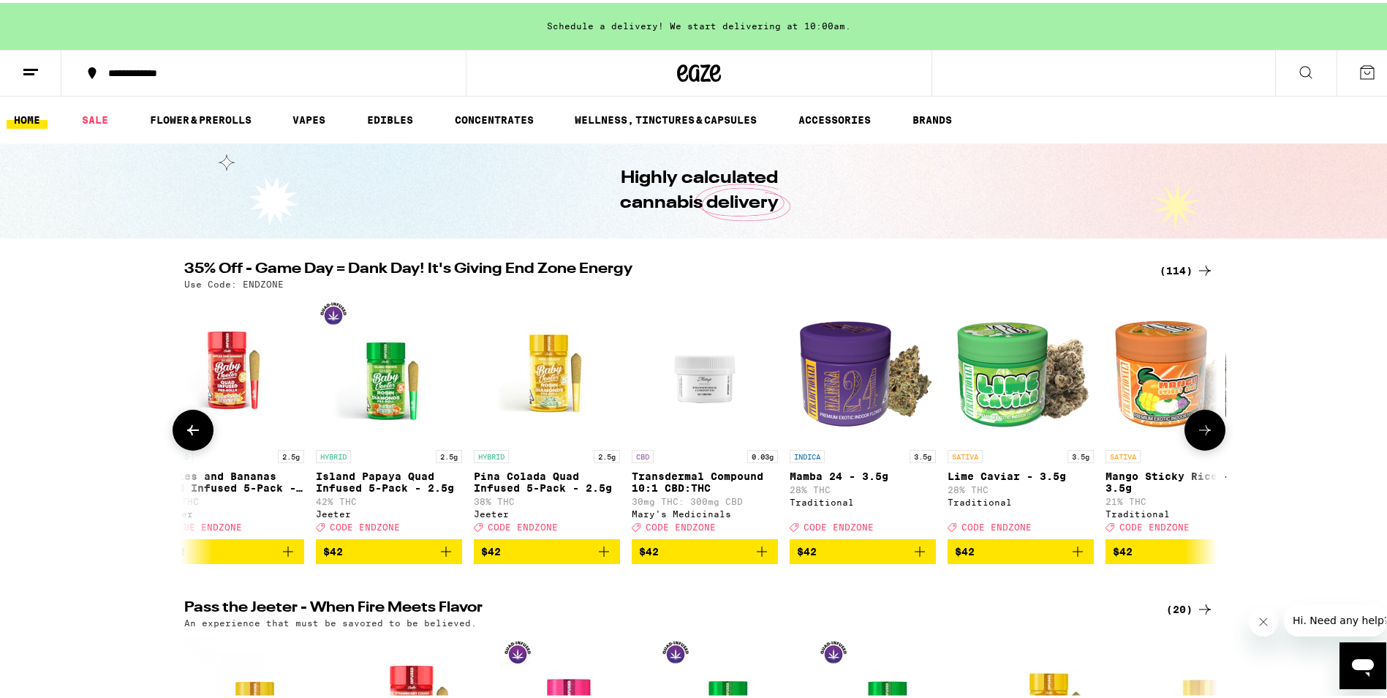
click at [1199, 432] on icon at bounding box center [1206, 427] width 18 height 18
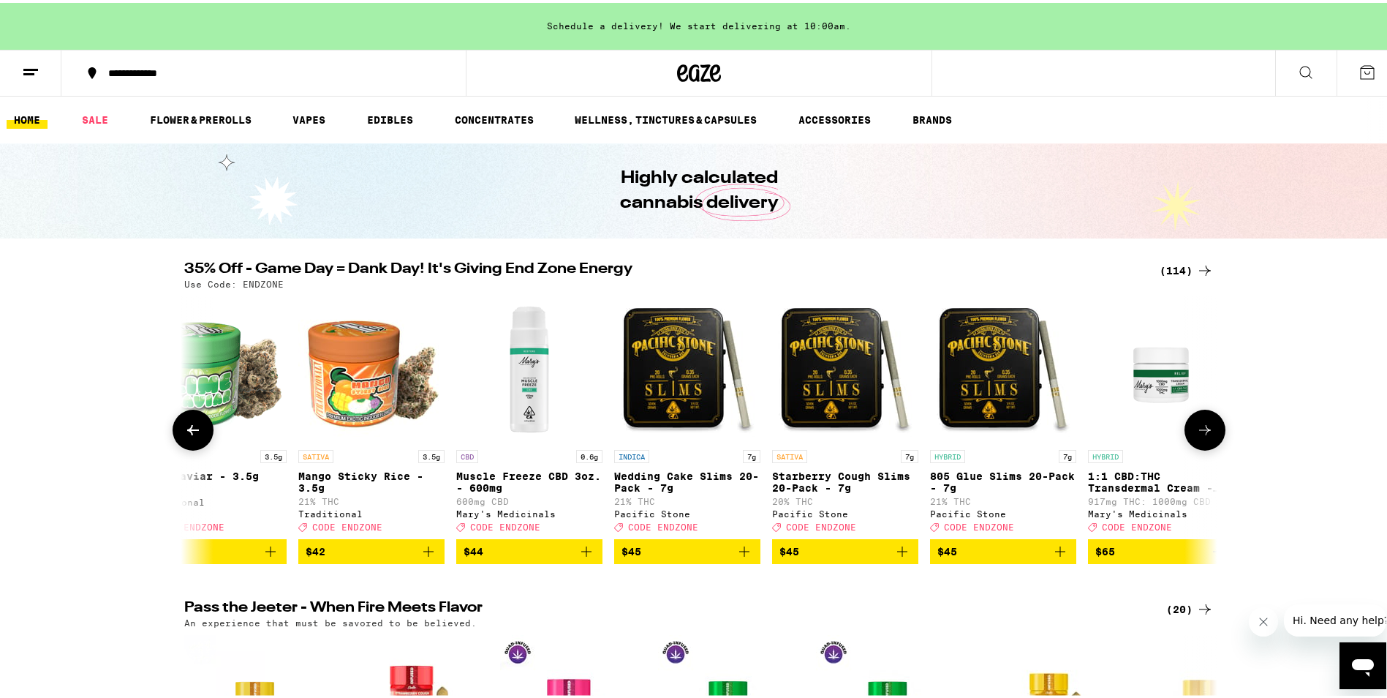
scroll to position [0, 16537]
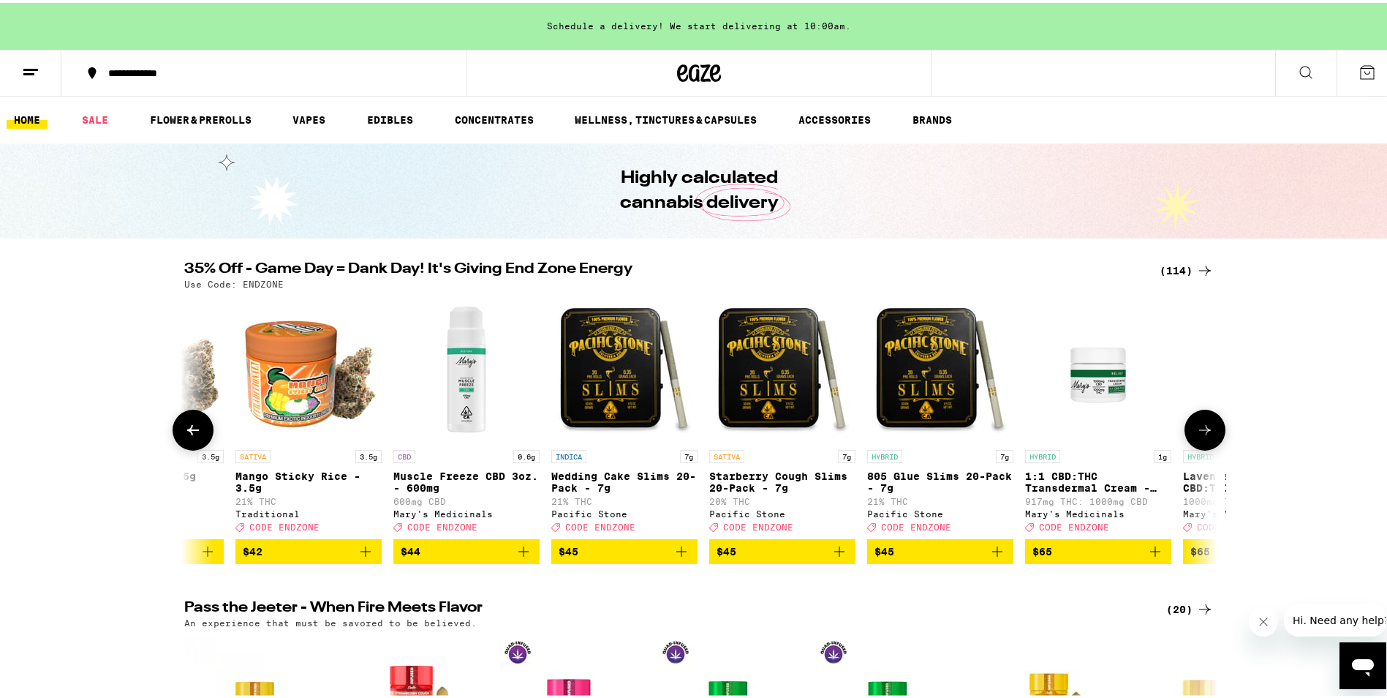
click at [1199, 432] on icon at bounding box center [1206, 427] width 18 height 18
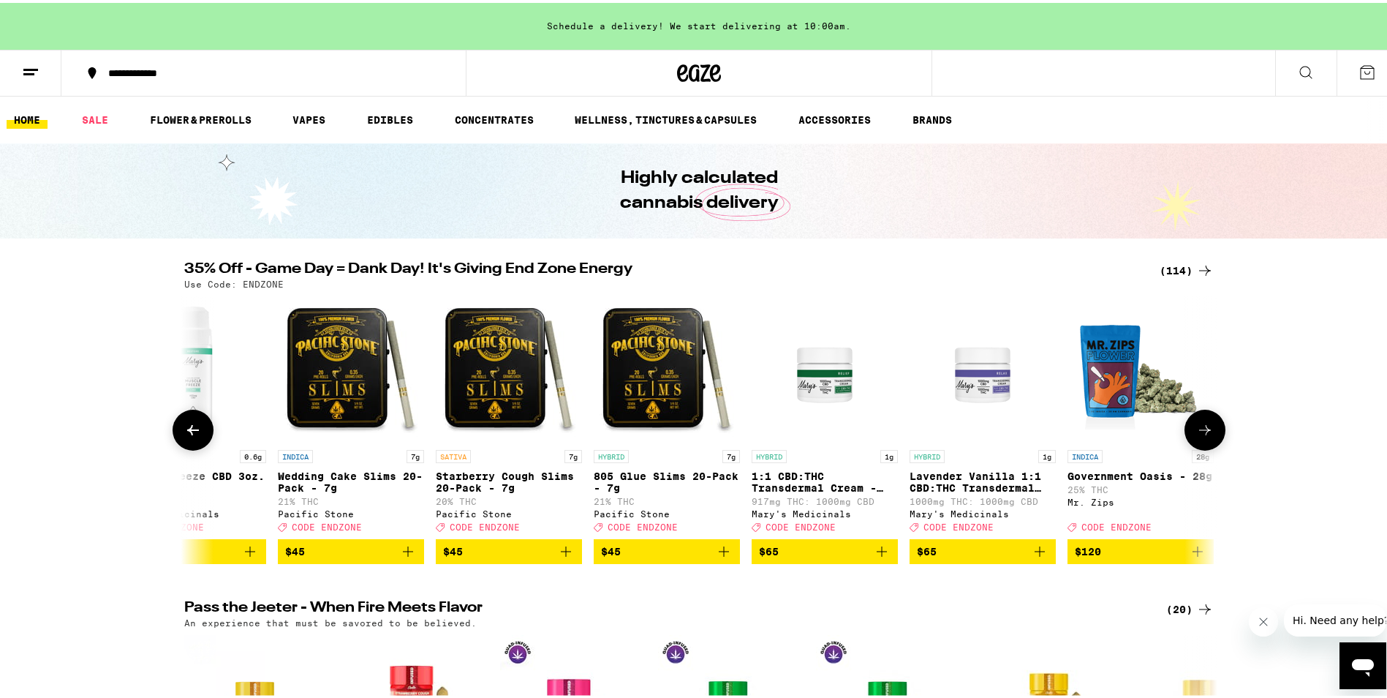
scroll to position [0, 16980]
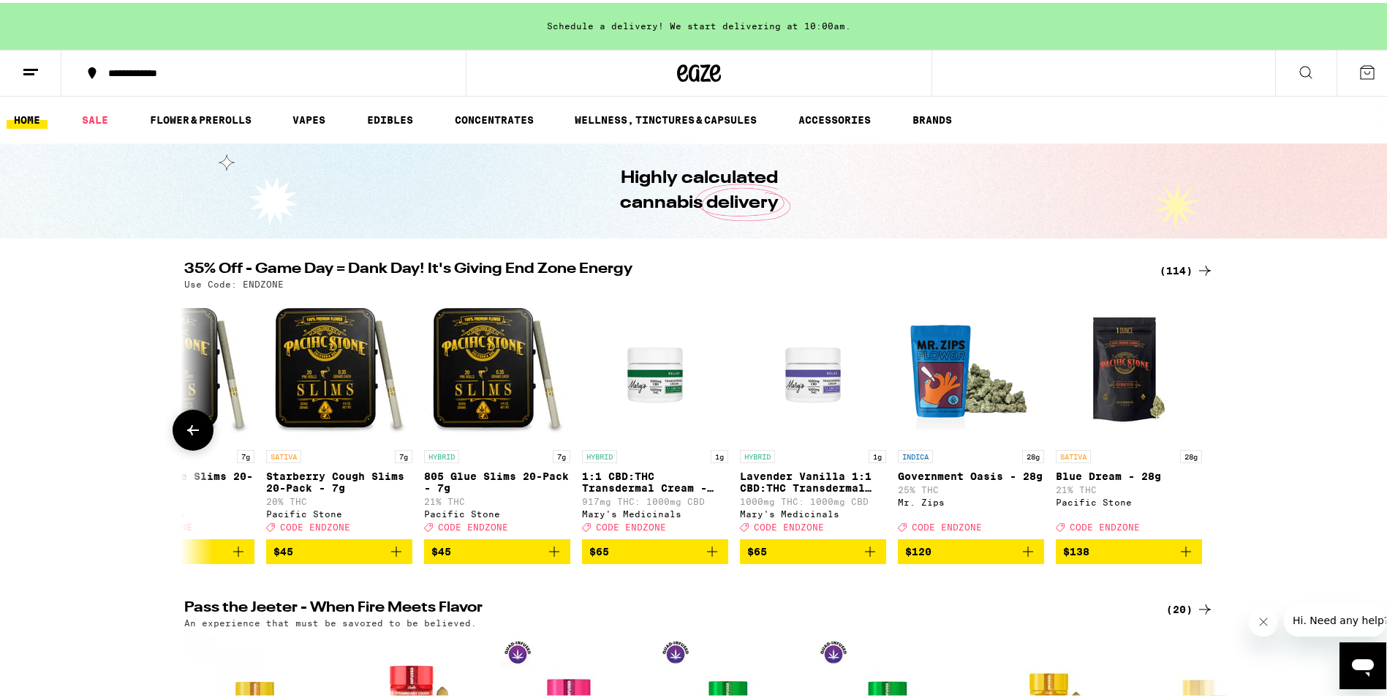
click at [184, 436] on icon at bounding box center [193, 427] width 18 height 18
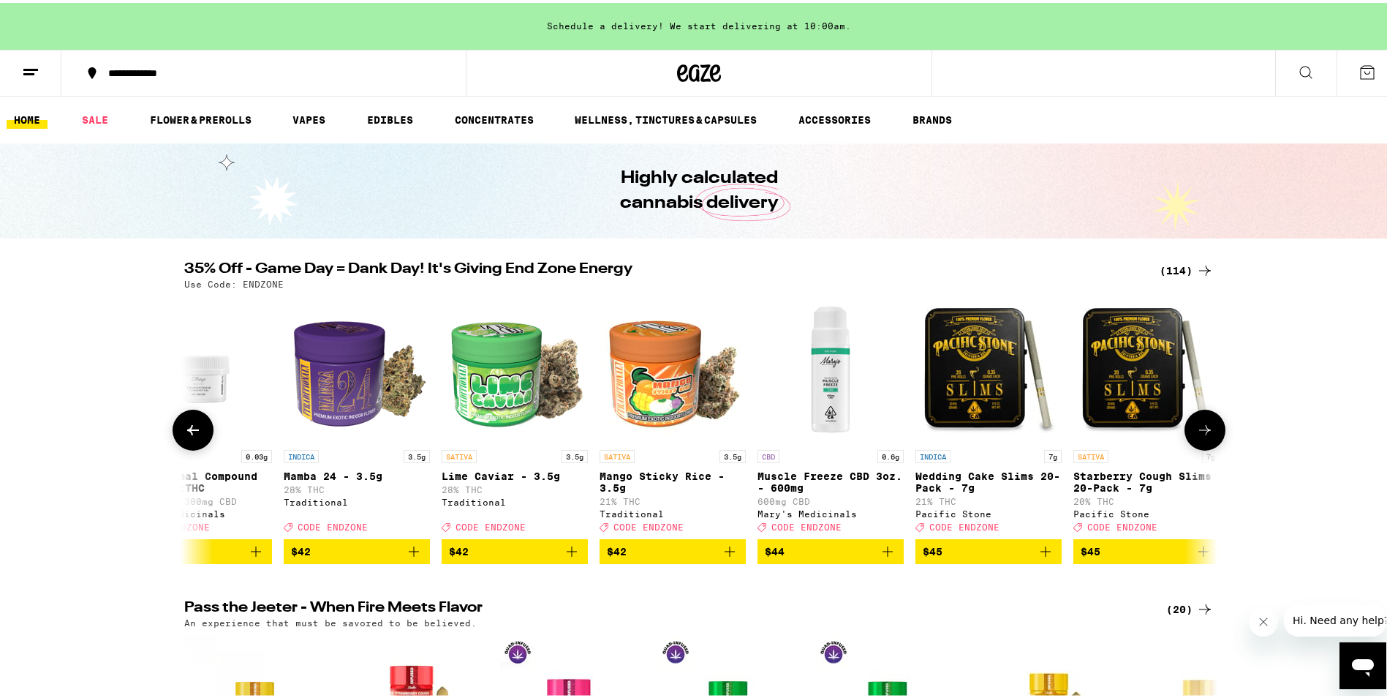
scroll to position [0, 16110]
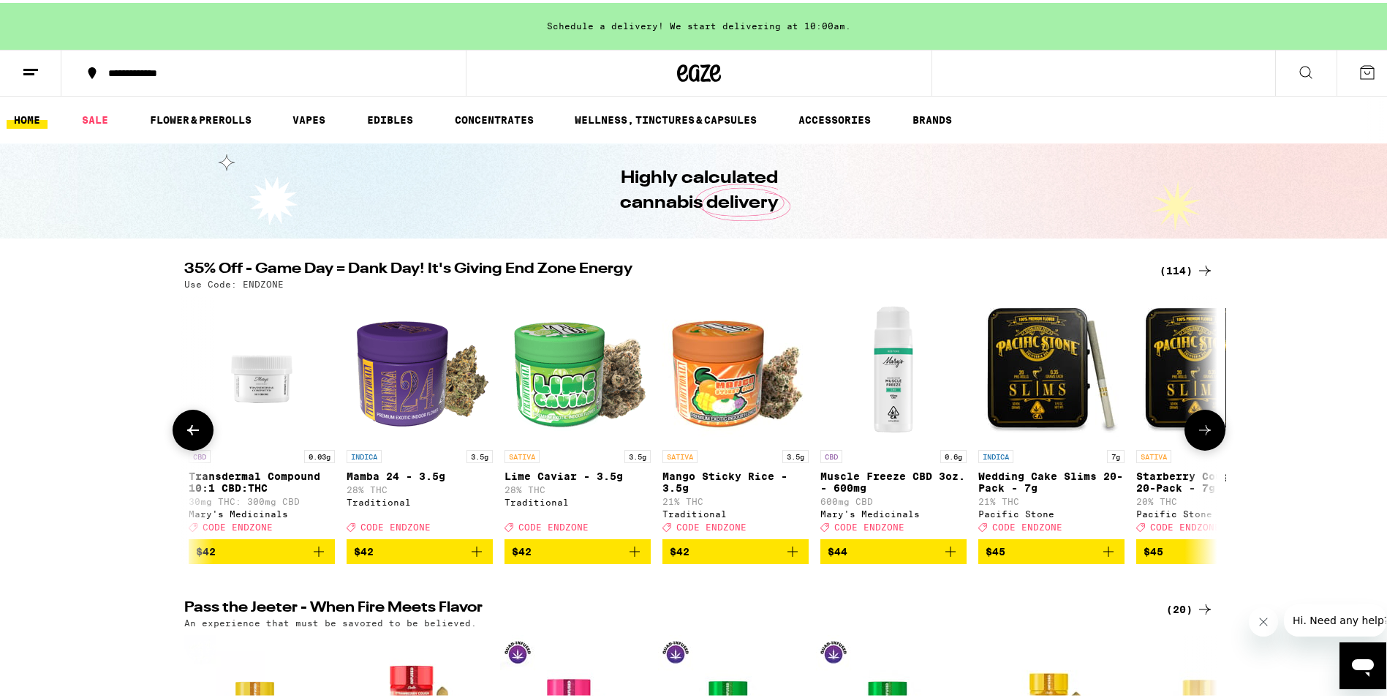
click at [184, 436] on icon at bounding box center [193, 427] width 18 height 18
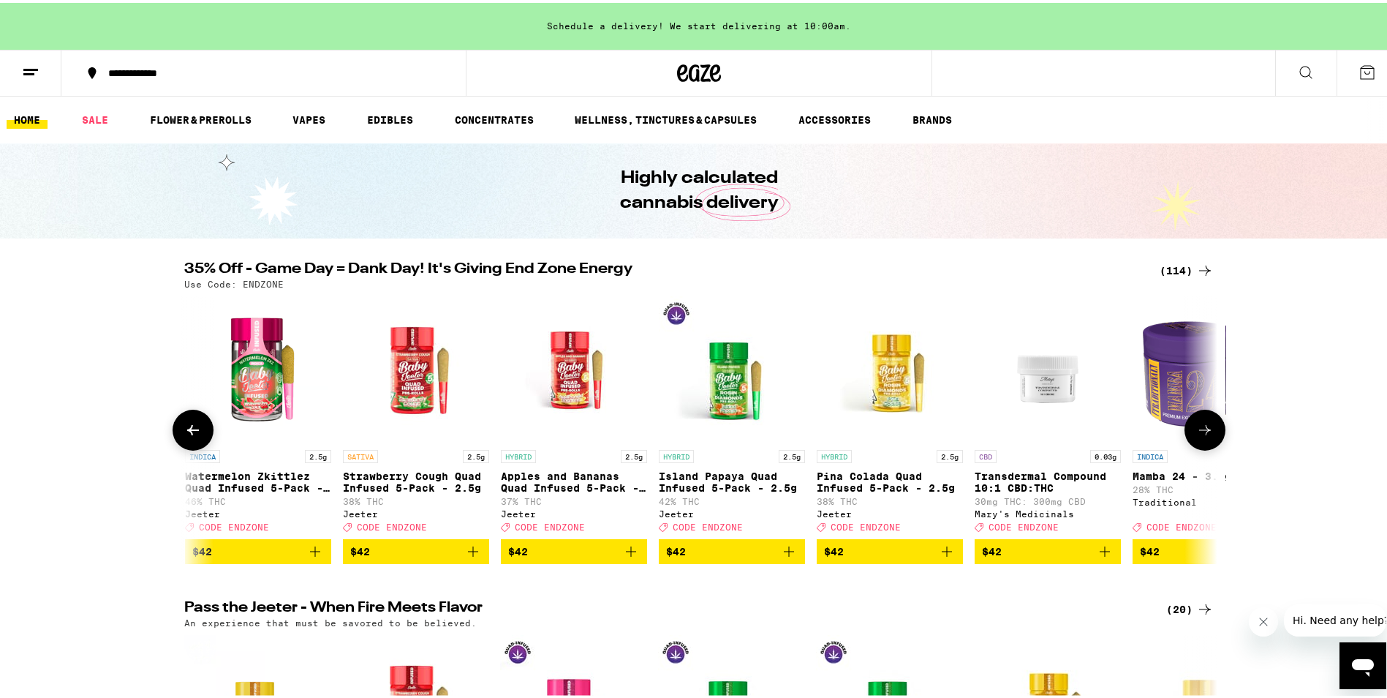
scroll to position [0, 15239]
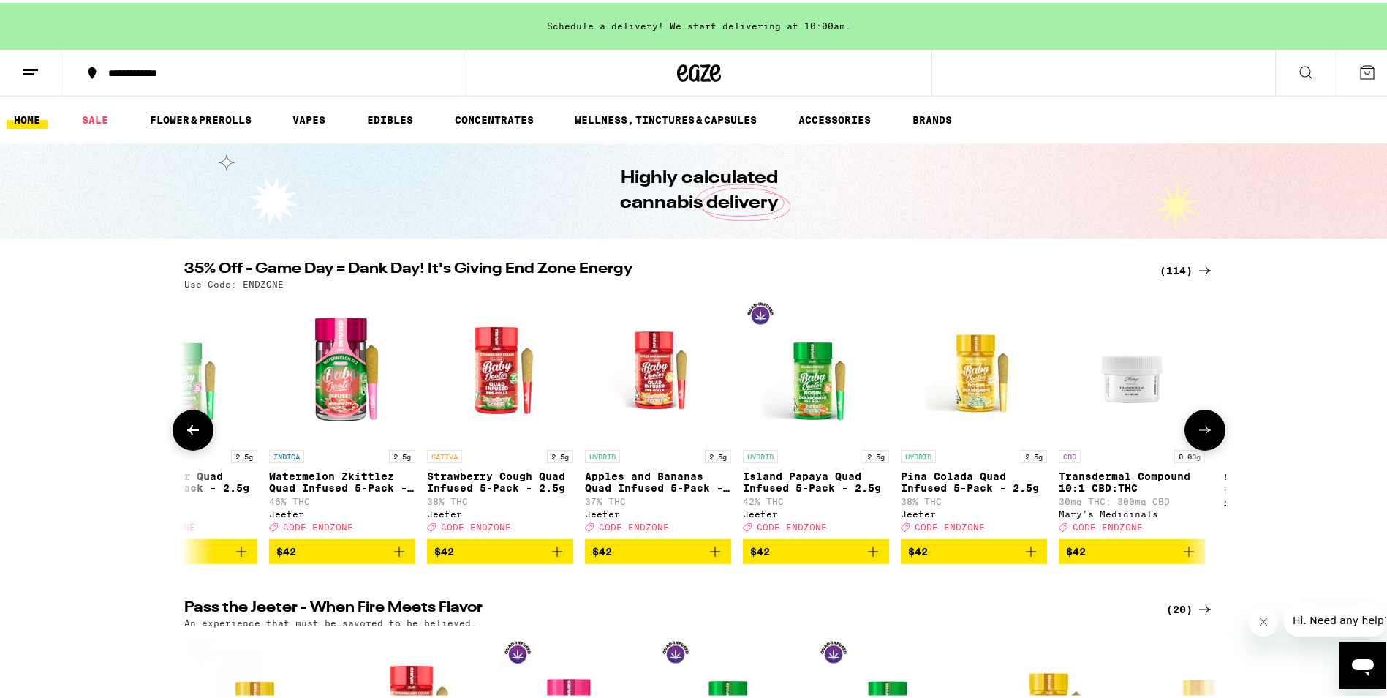
click at [184, 436] on icon at bounding box center [193, 427] width 18 height 18
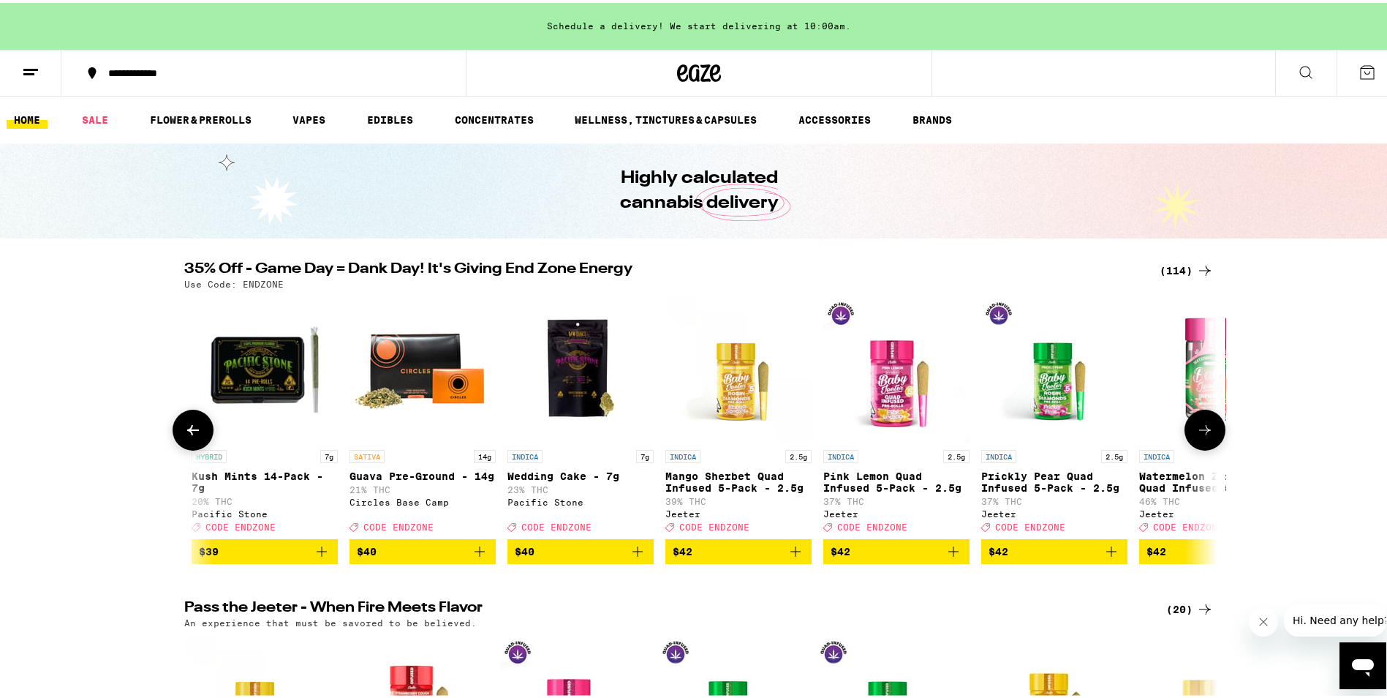
click at [184, 436] on icon at bounding box center [193, 427] width 18 height 18
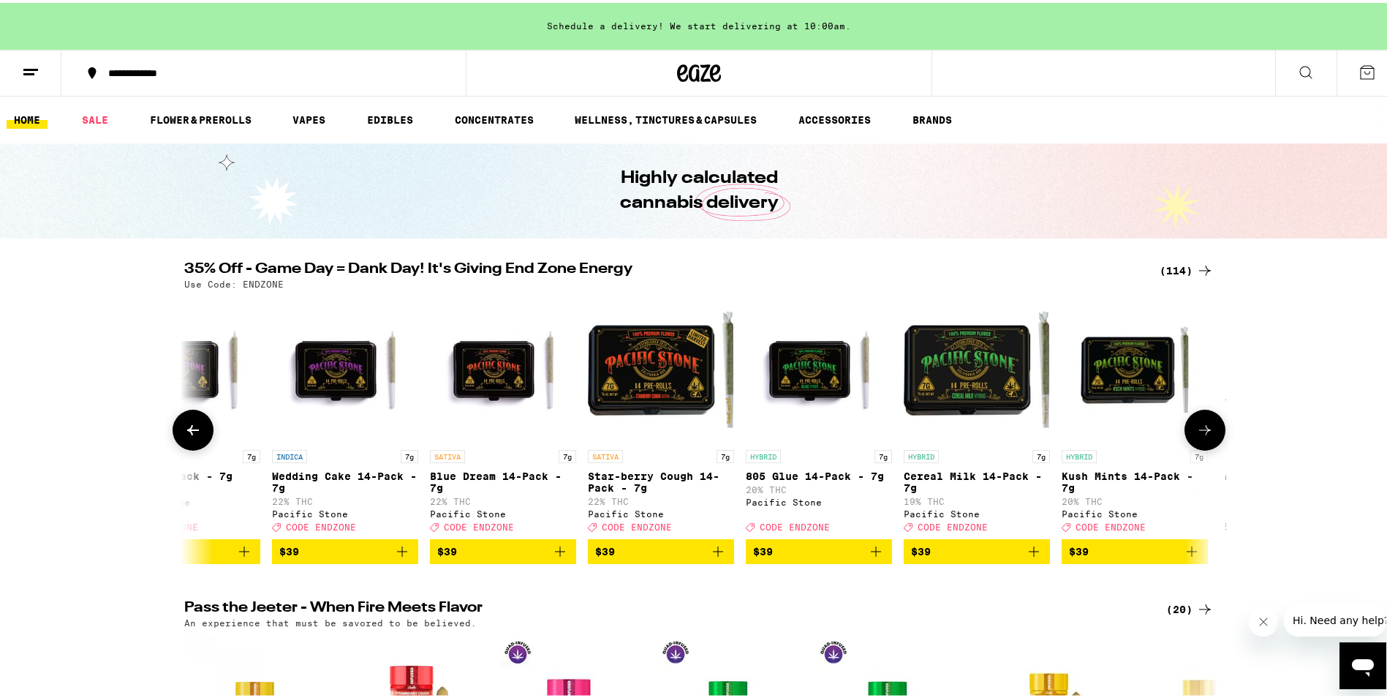
click at [184, 436] on icon at bounding box center [193, 427] width 18 height 18
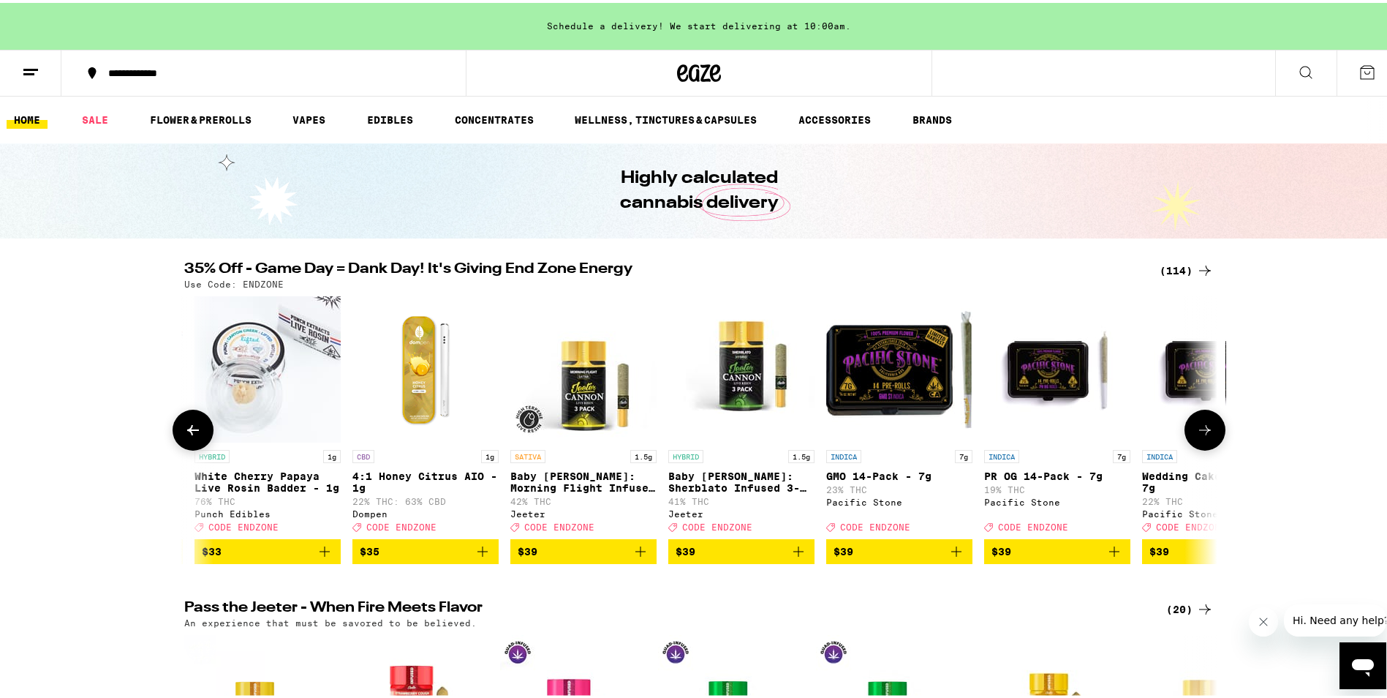
click at [184, 436] on icon at bounding box center [193, 427] width 18 height 18
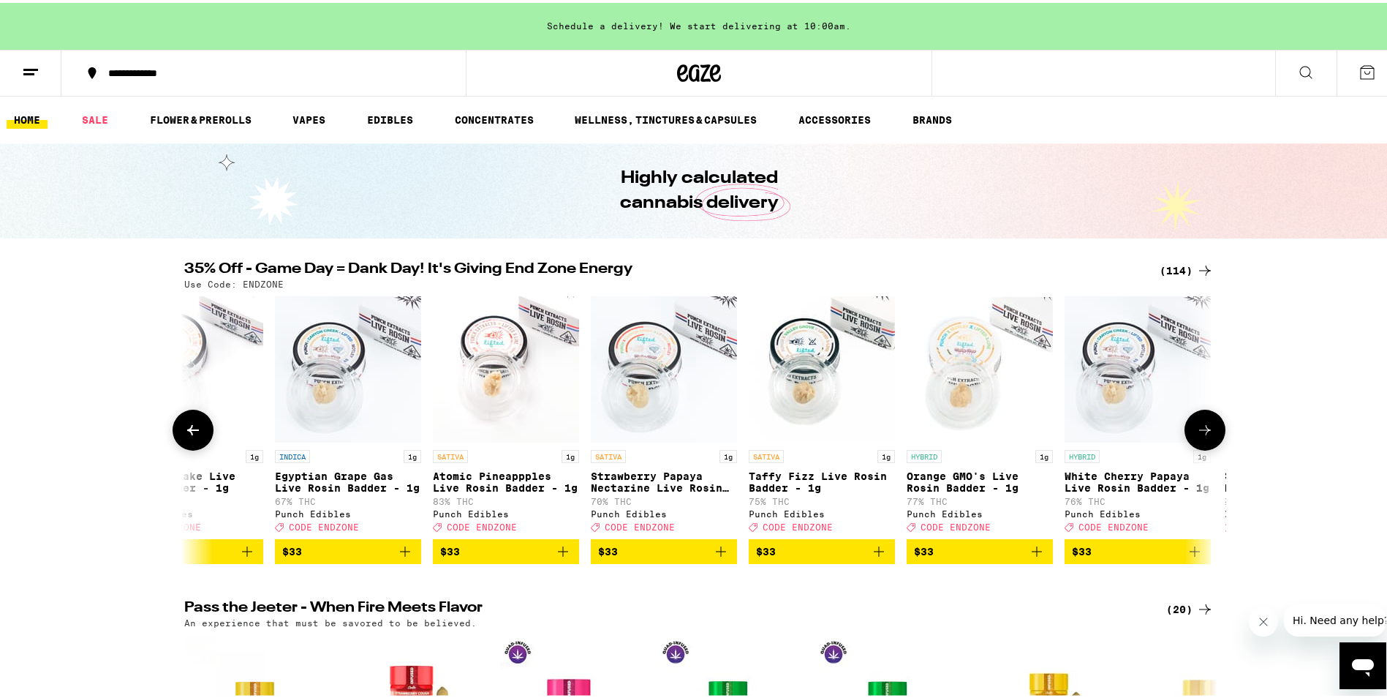
click at [184, 436] on icon at bounding box center [193, 427] width 18 height 18
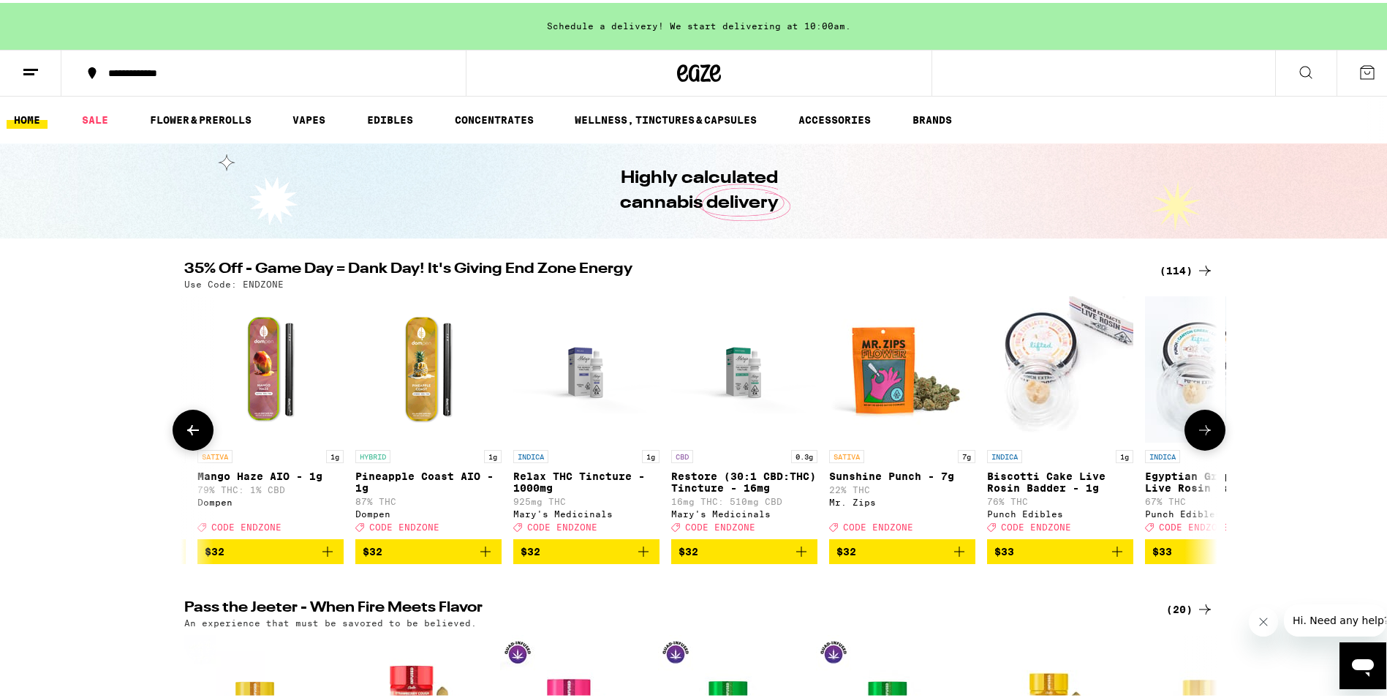
click at [184, 436] on icon at bounding box center [193, 427] width 18 height 18
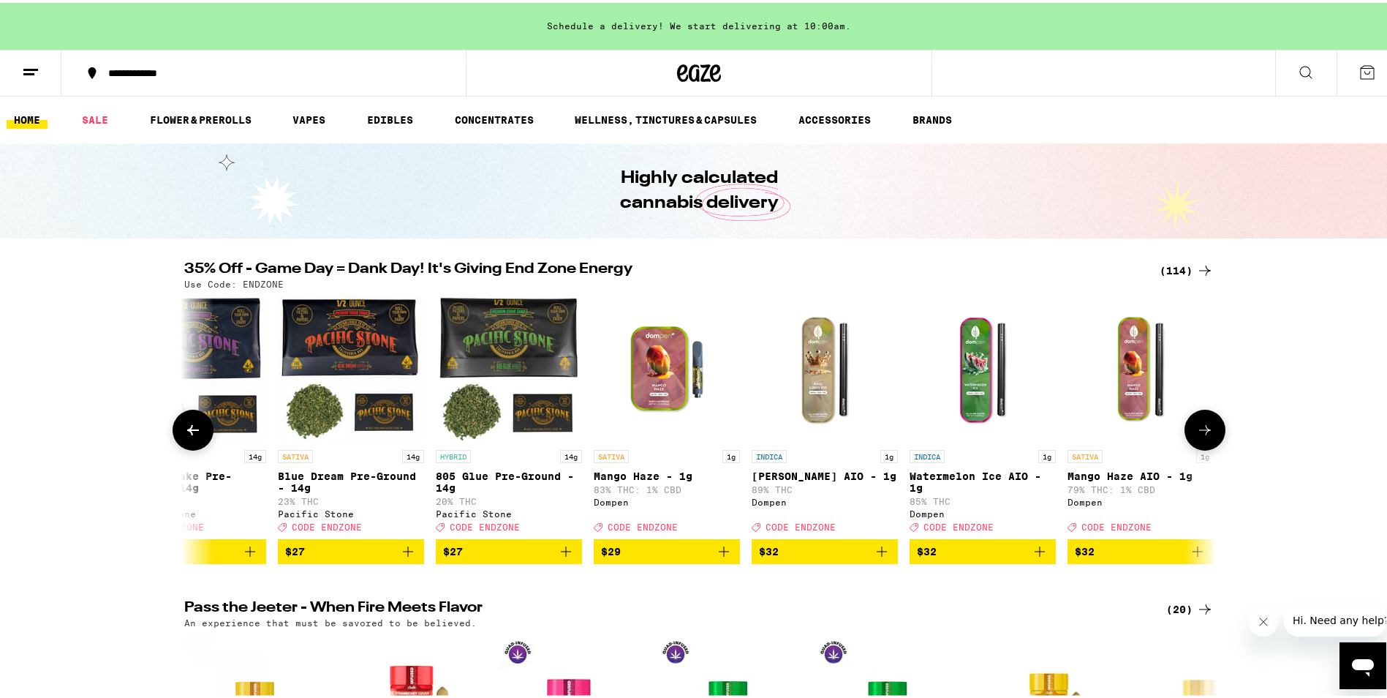
click at [184, 436] on icon at bounding box center [193, 427] width 18 height 18
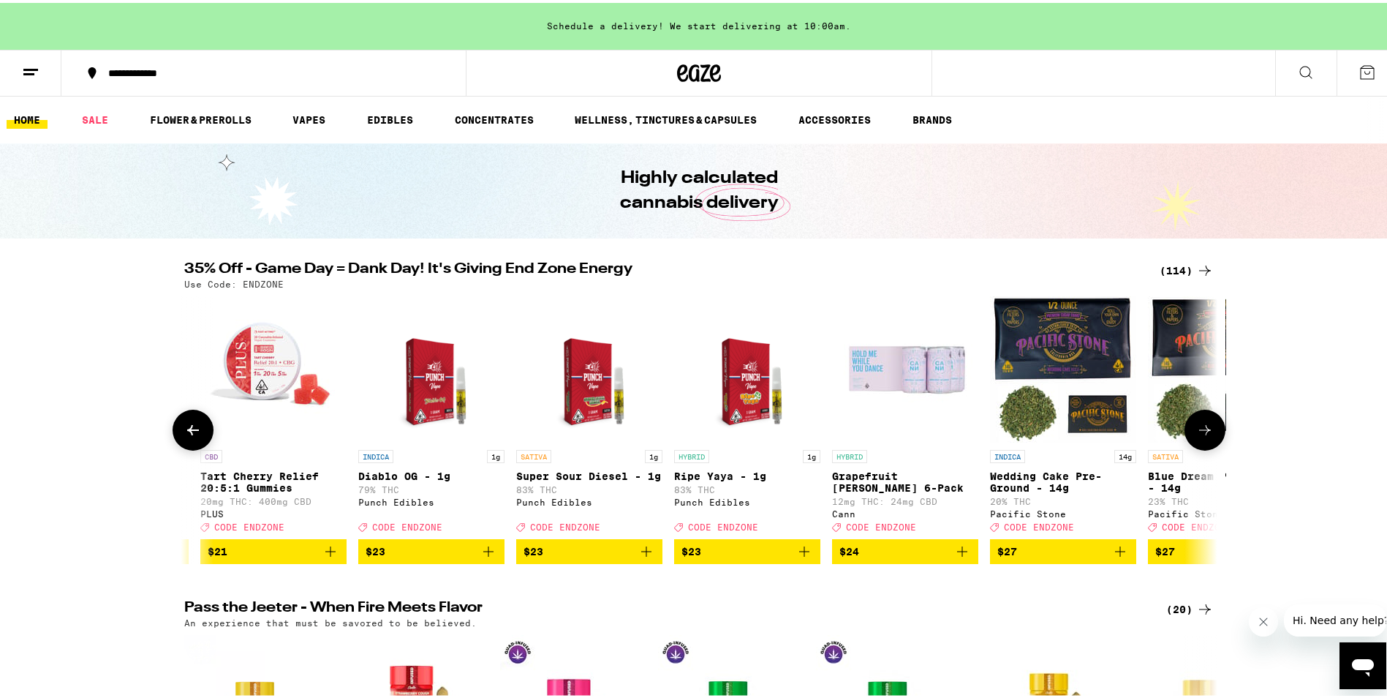
click at [184, 436] on icon at bounding box center [193, 427] width 18 height 18
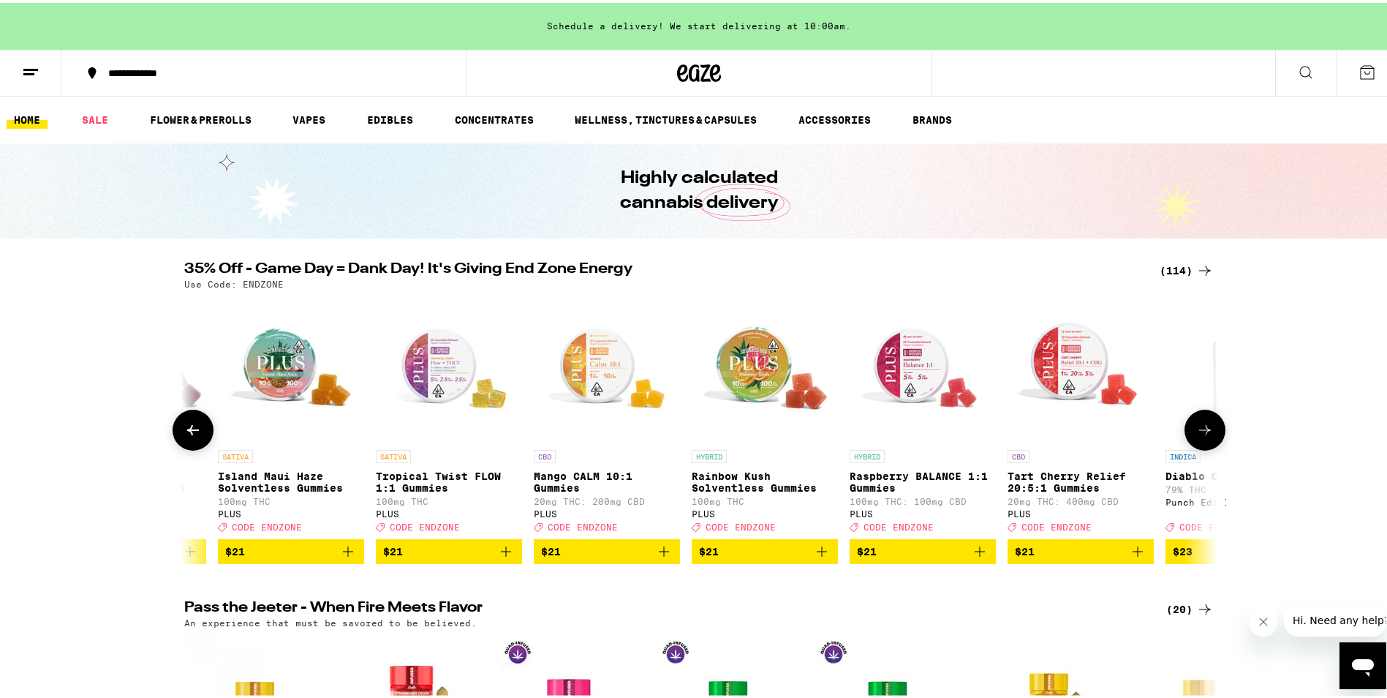
scroll to position [0, 8276]
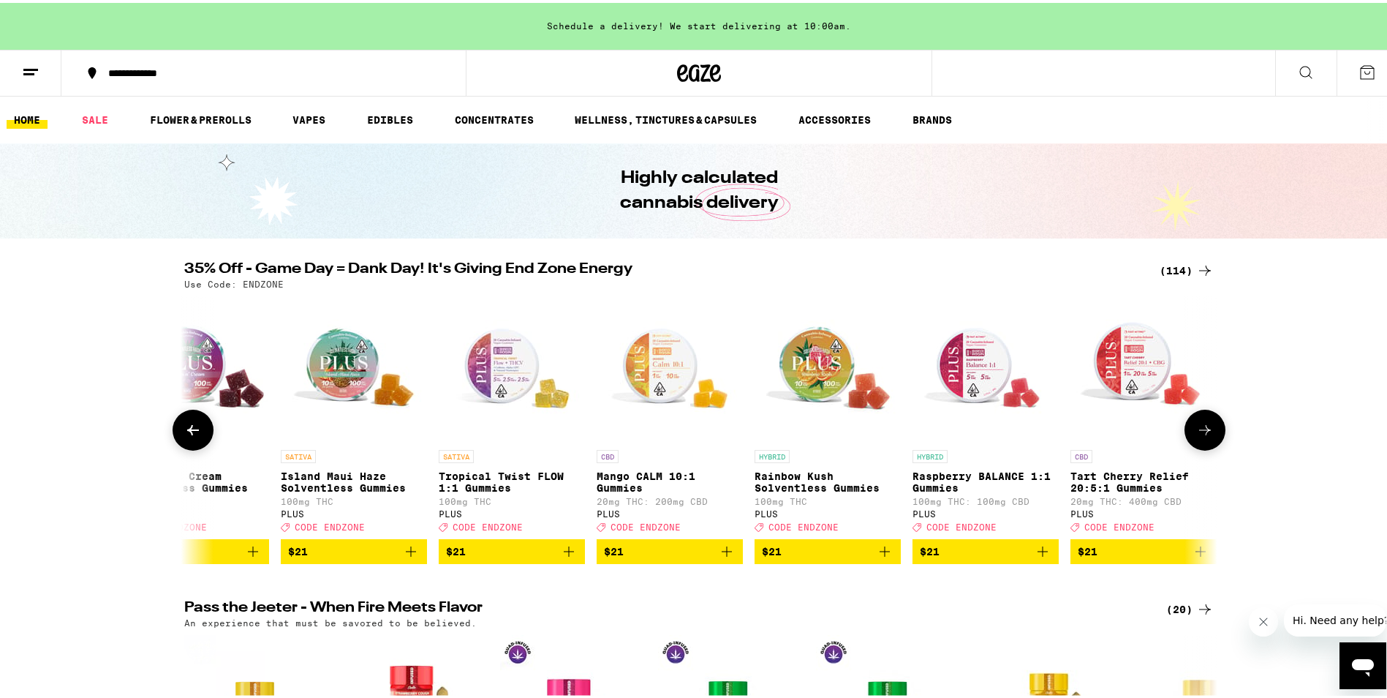
click at [1197, 444] on button at bounding box center [1205, 427] width 41 height 41
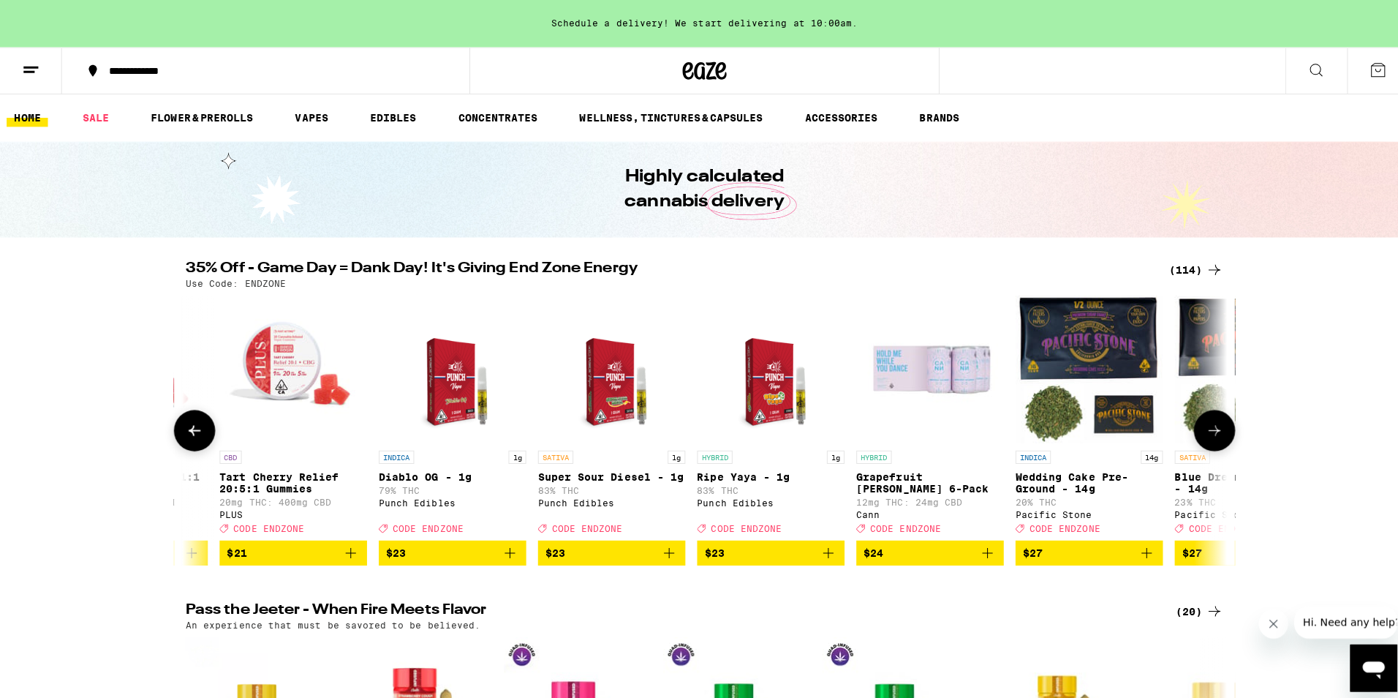
scroll to position [0, 9147]
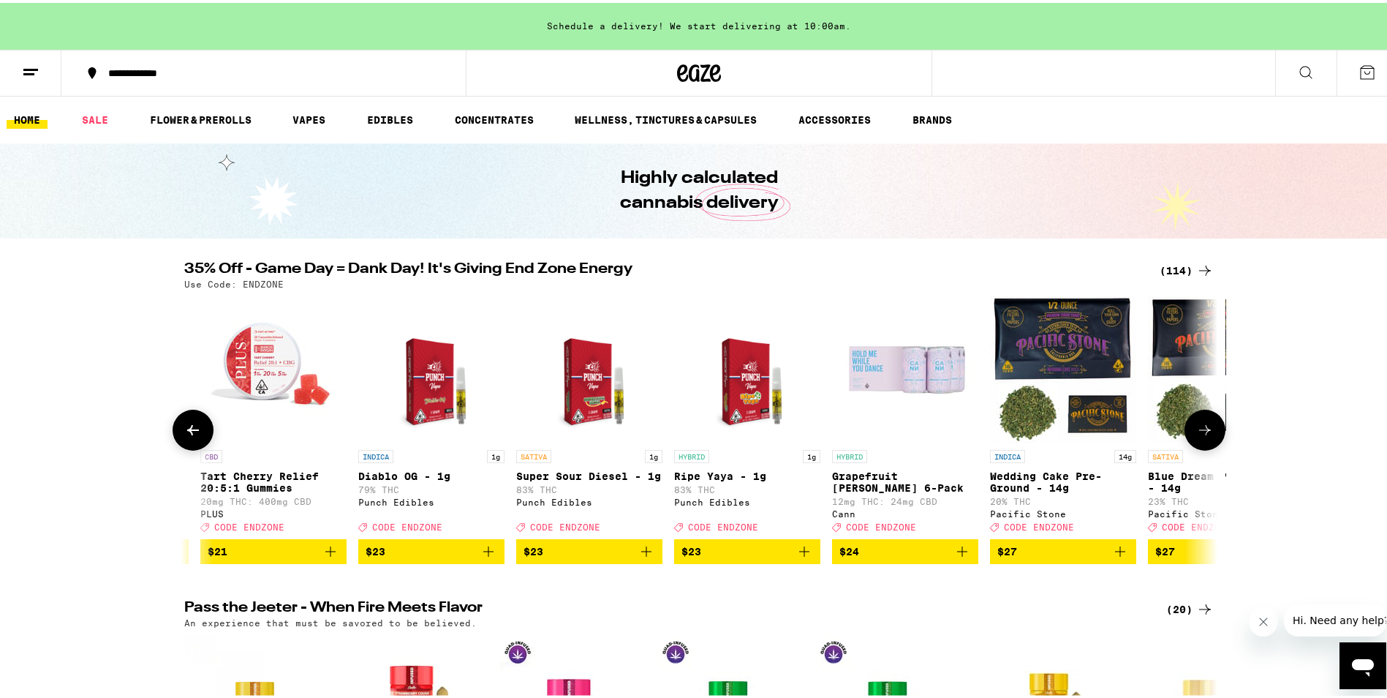
click at [410, 379] on img "Open page for Diablo OG - 1g from Punch Edibles" at bounding box center [430, 366] width 113 height 146
